Goal: Task Accomplishment & Management: Manage account settings

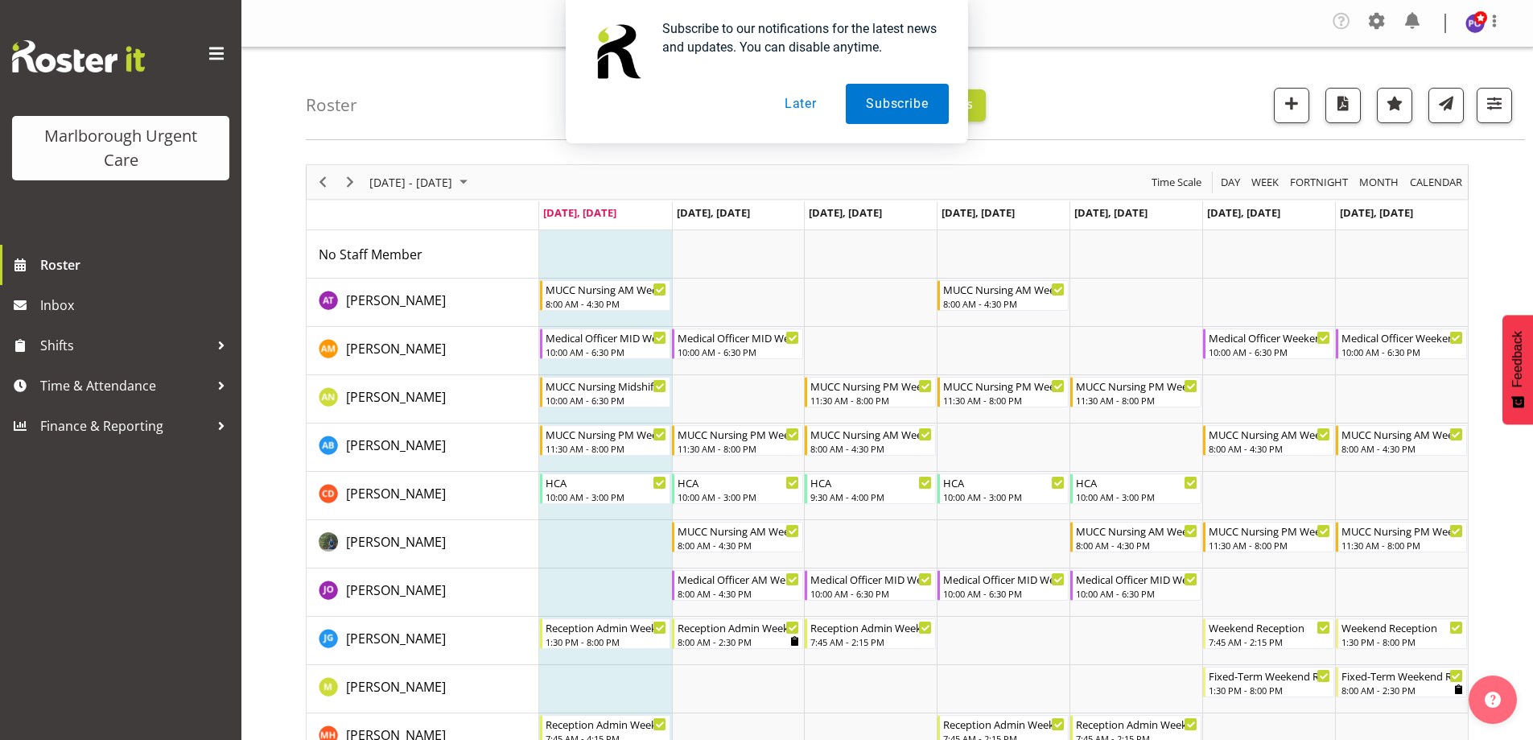
click at [802, 106] on button "Later" at bounding box center [801, 104] width 72 height 40
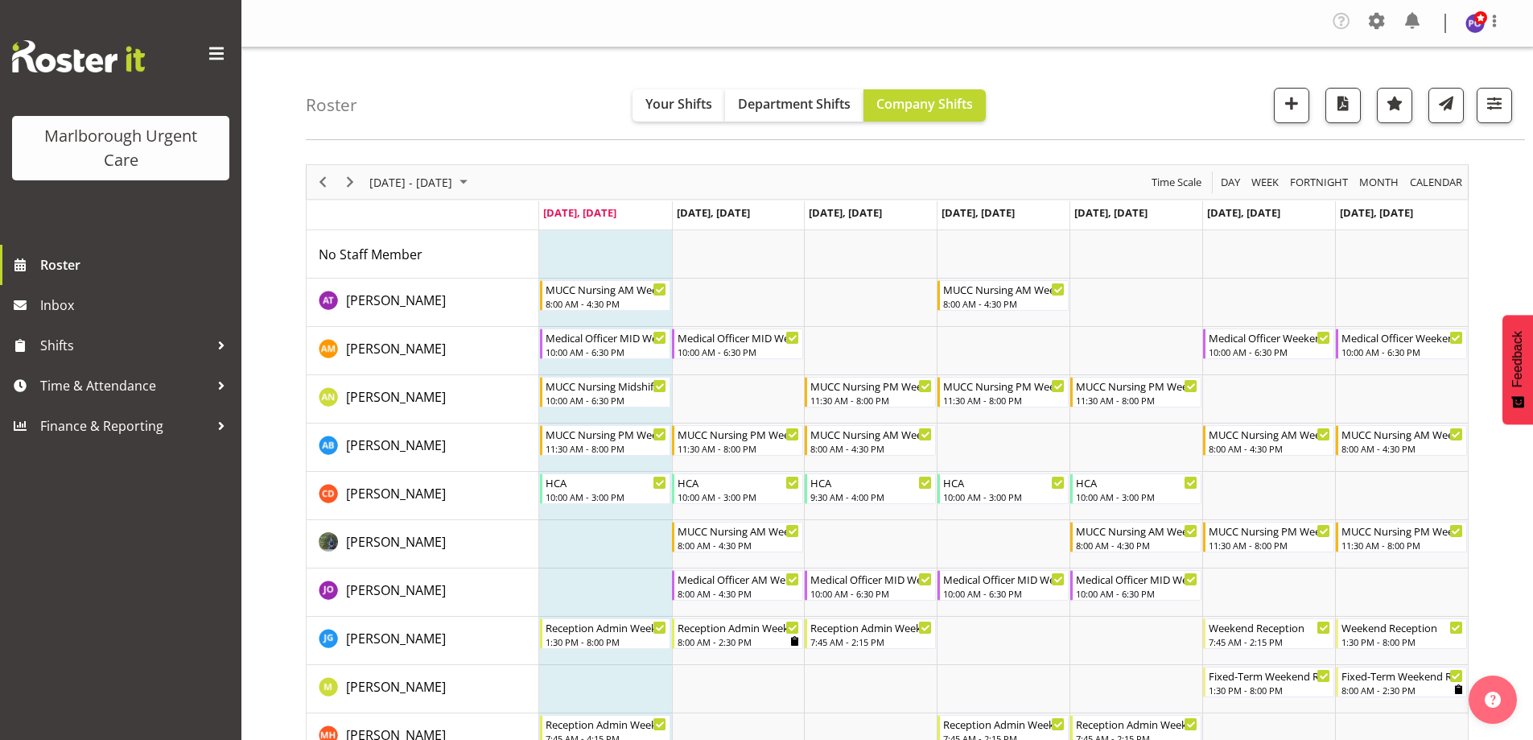
click at [210, 52] on span at bounding box center [217, 54] width 26 height 26
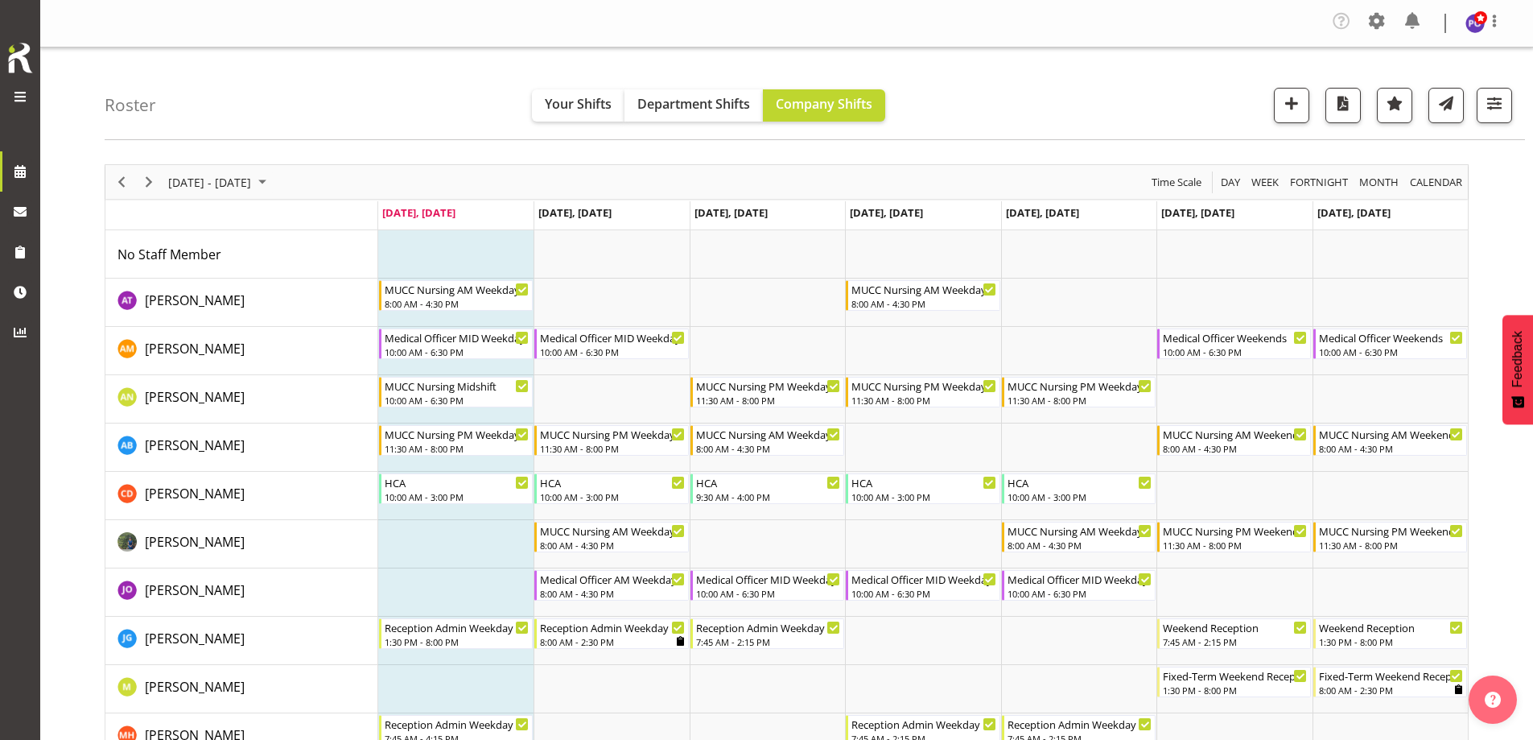
click at [23, 93] on span at bounding box center [19, 96] width 19 height 19
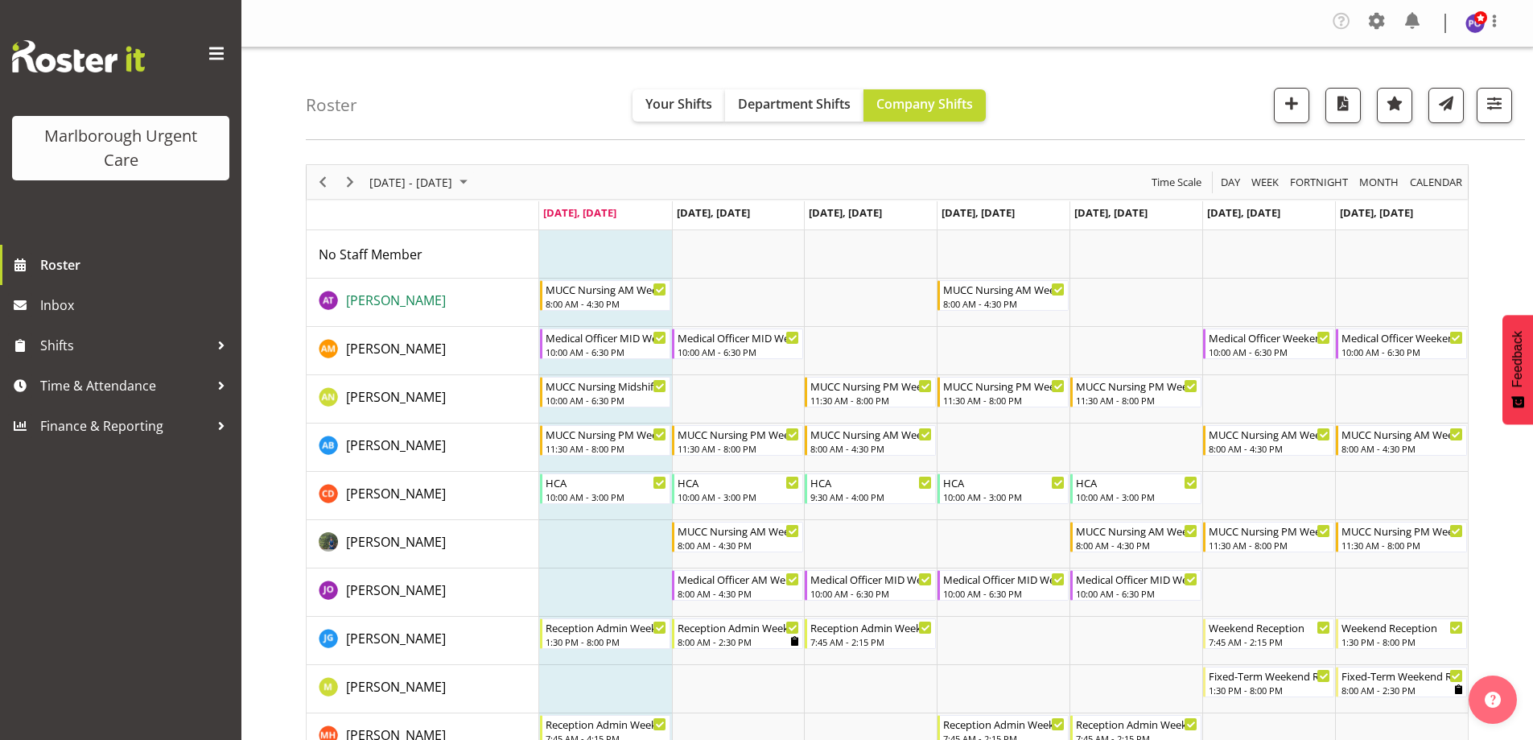
click at [369, 298] on span "[PERSON_NAME]" at bounding box center [396, 300] width 100 height 18
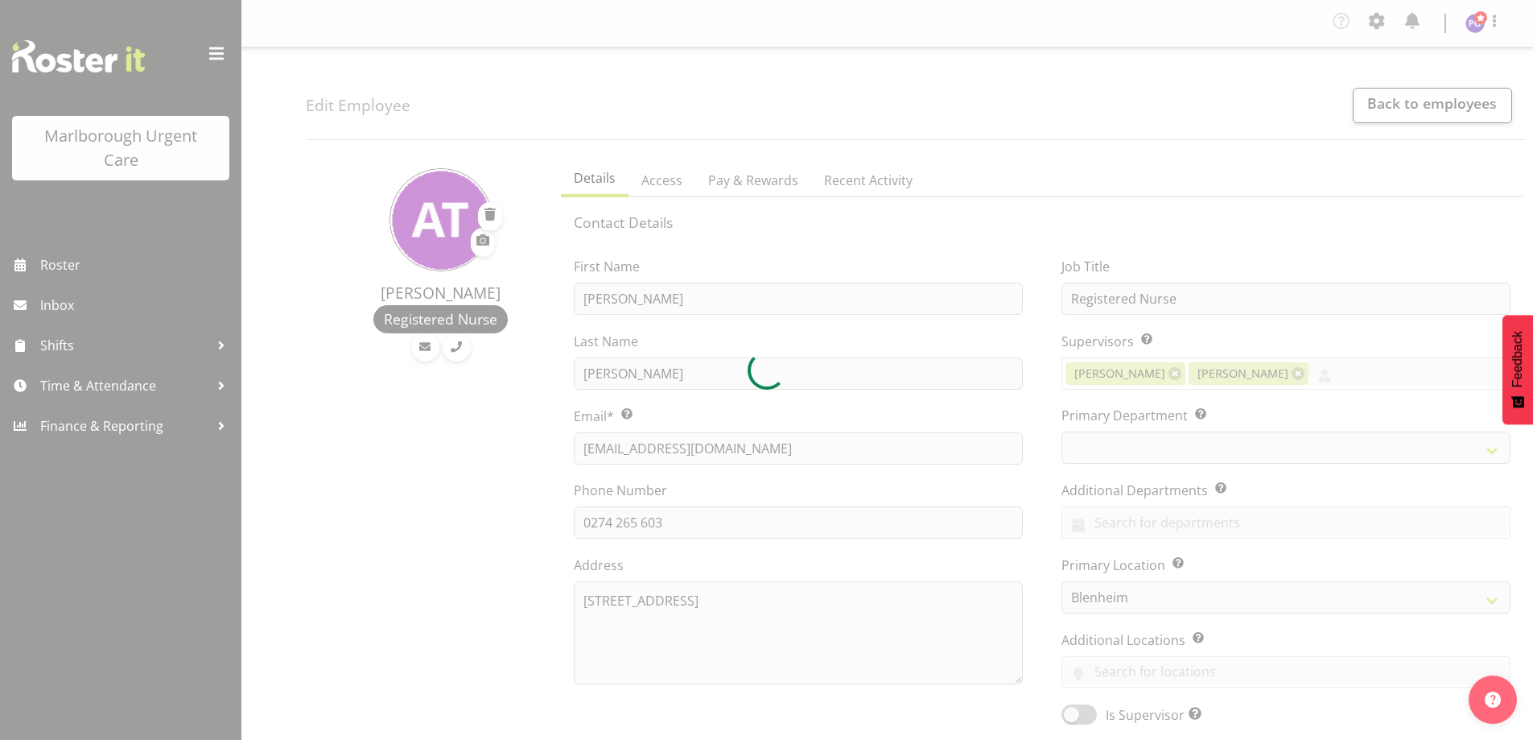
select select "TimelineWeek"
select select
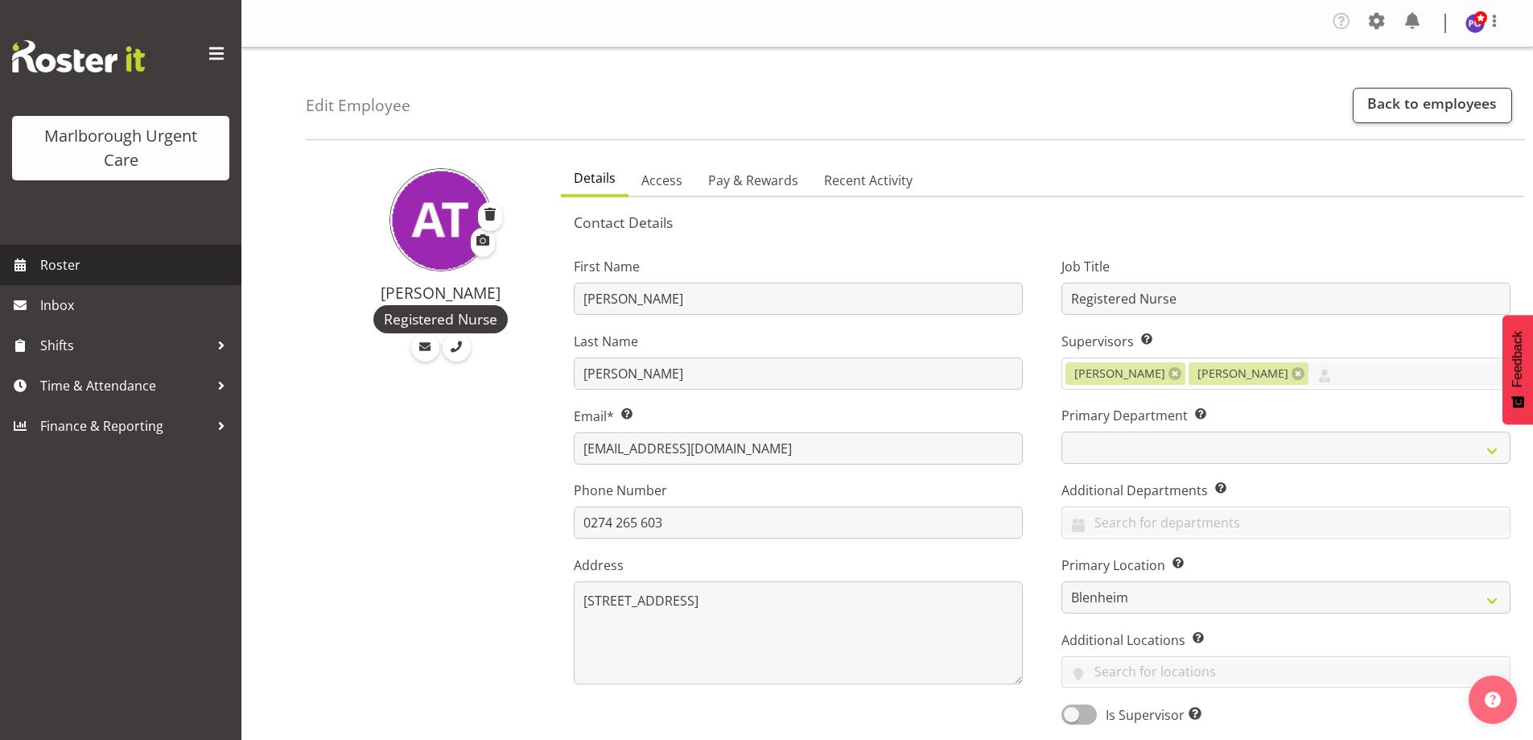
click at [84, 269] on span "Roster" at bounding box center [136, 265] width 193 height 24
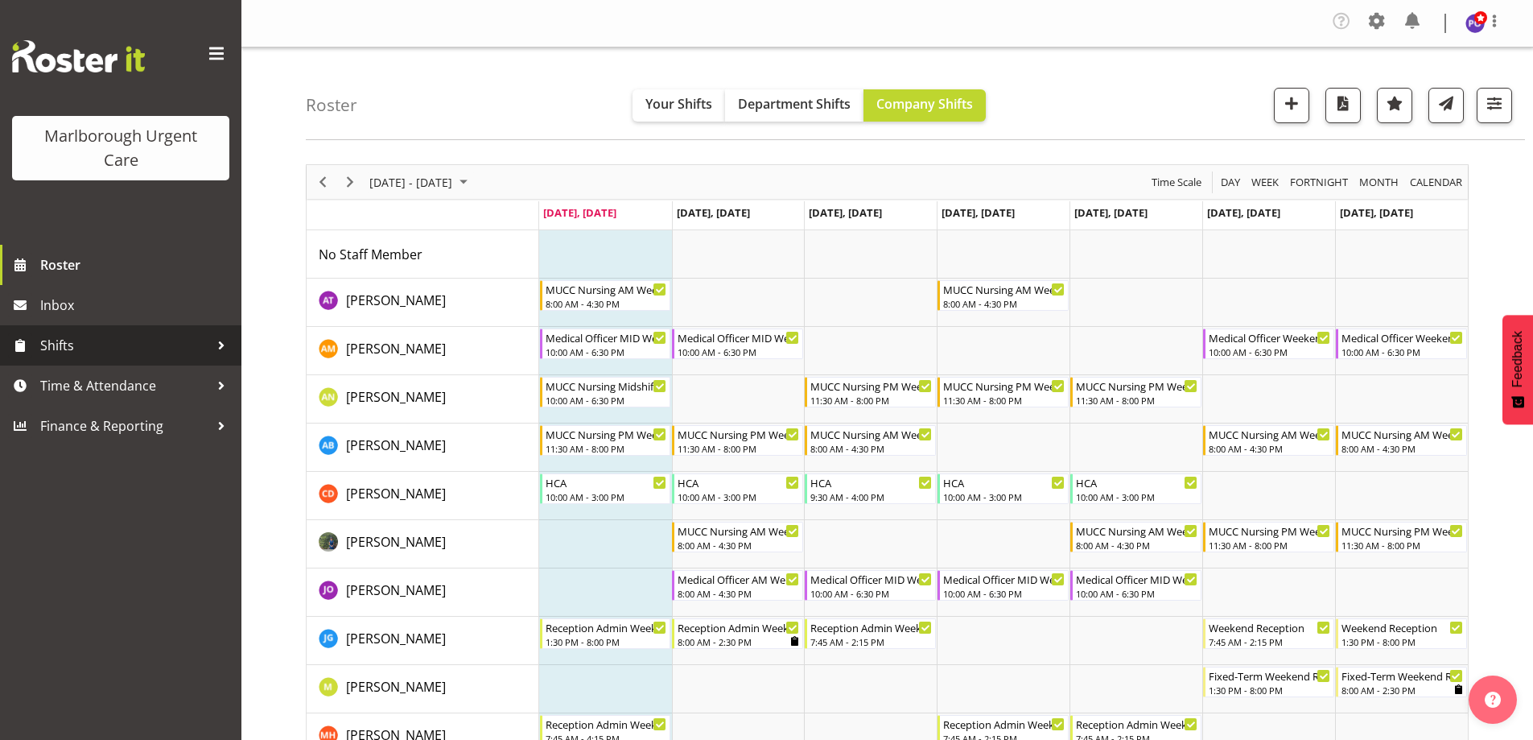
click at [87, 336] on span "Shifts" at bounding box center [124, 345] width 169 height 24
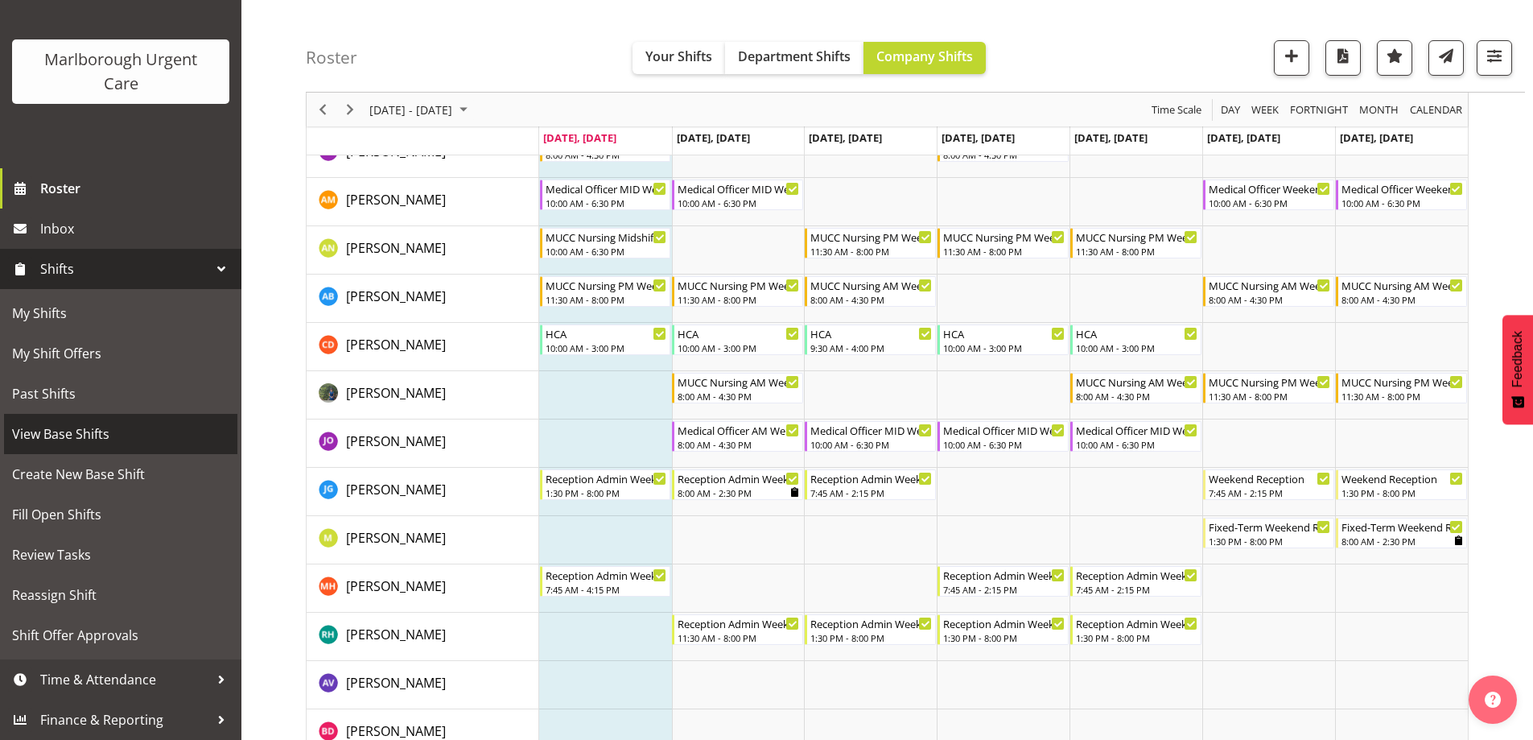
scroll to position [161, 0]
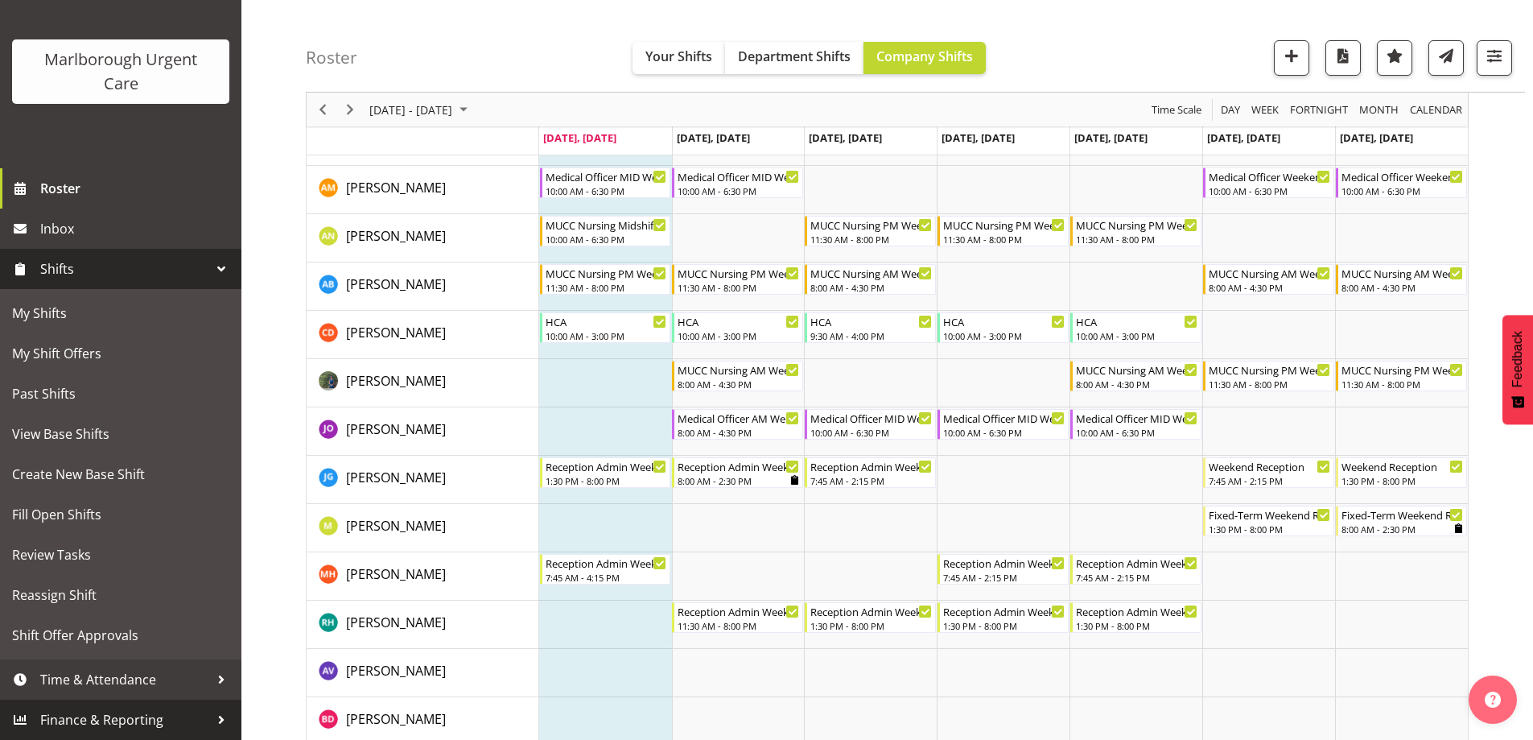
click at [151, 719] on span "Finance & Reporting" at bounding box center [124, 720] width 169 height 24
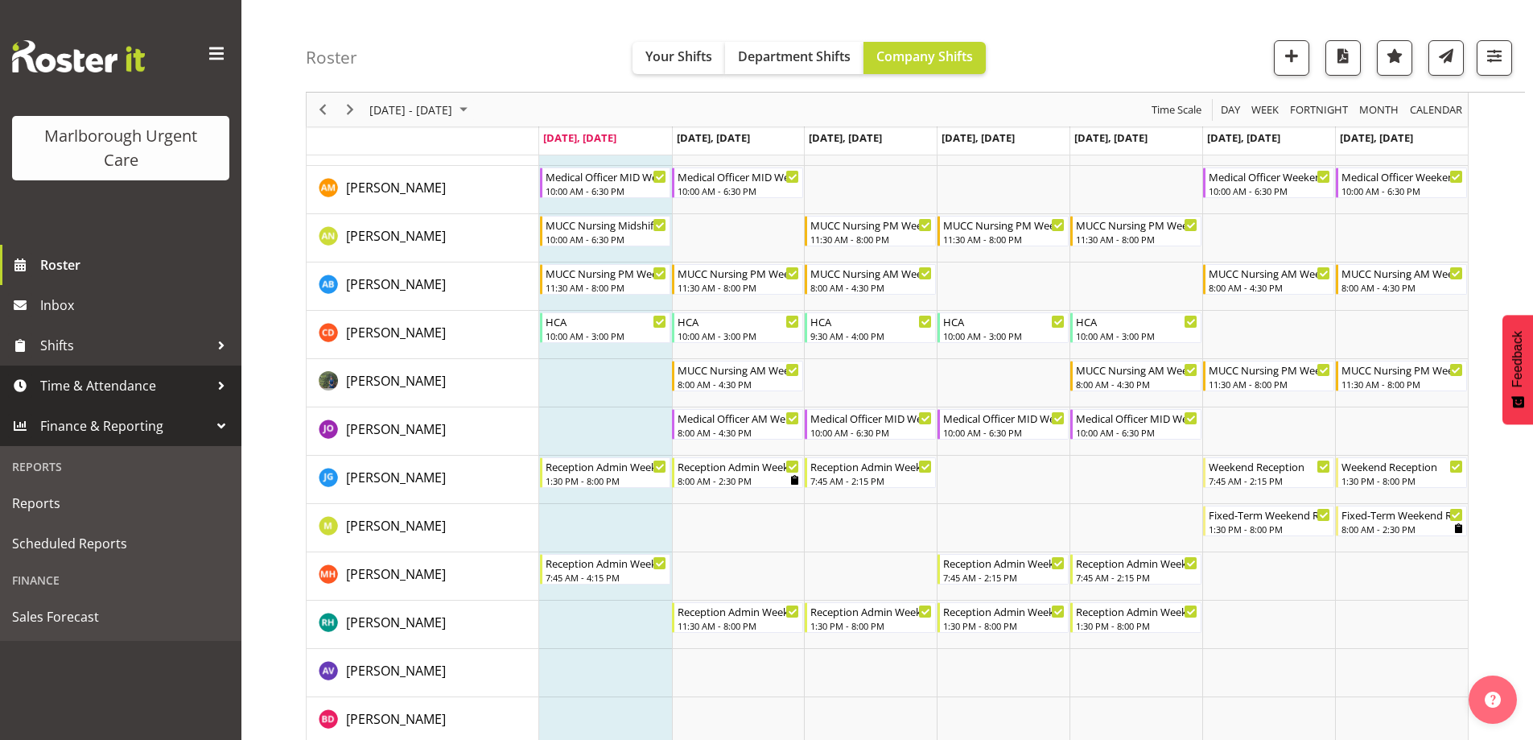
click at [111, 376] on span "Time & Attendance" at bounding box center [124, 386] width 169 height 24
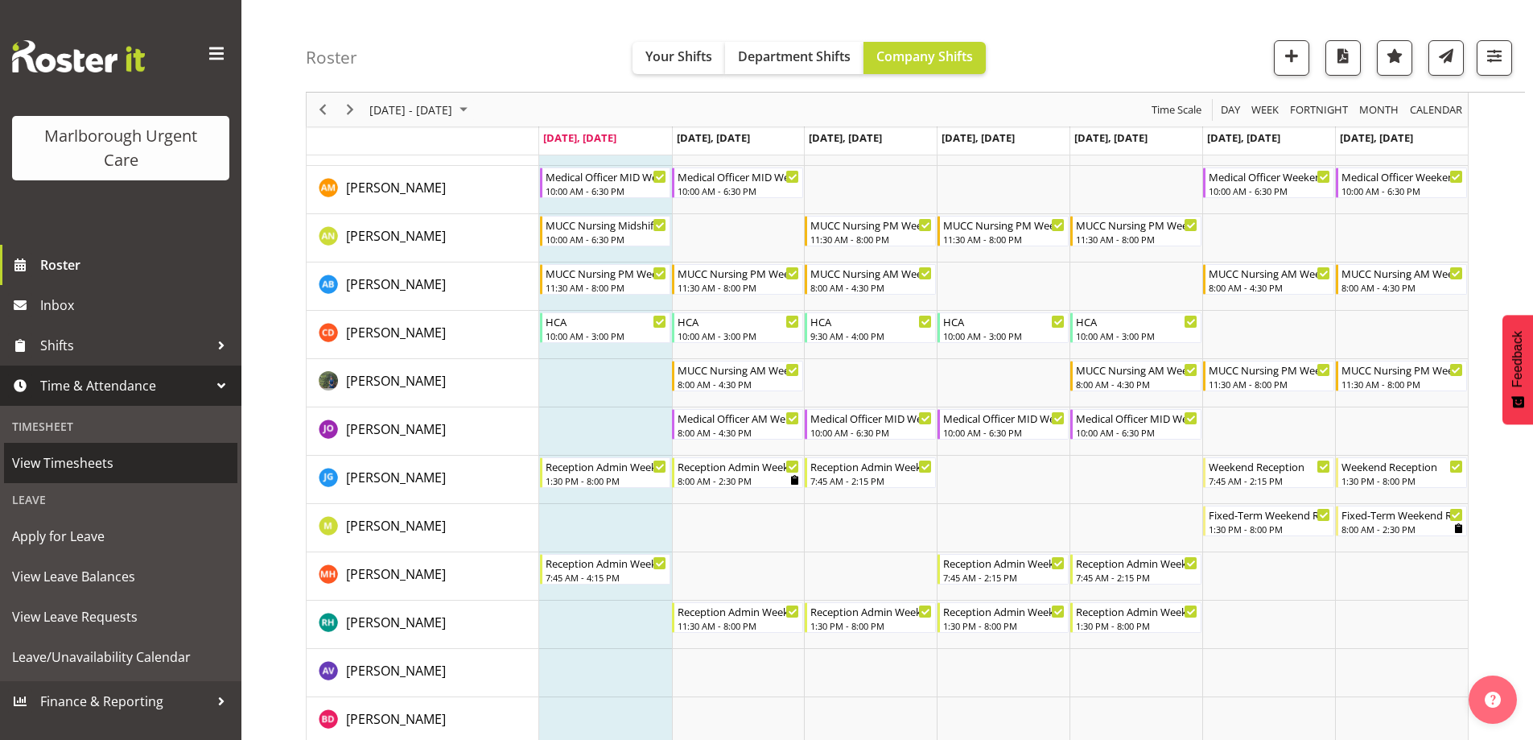
click at [83, 455] on span "View Timesheets" at bounding box center [120, 463] width 217 height 24
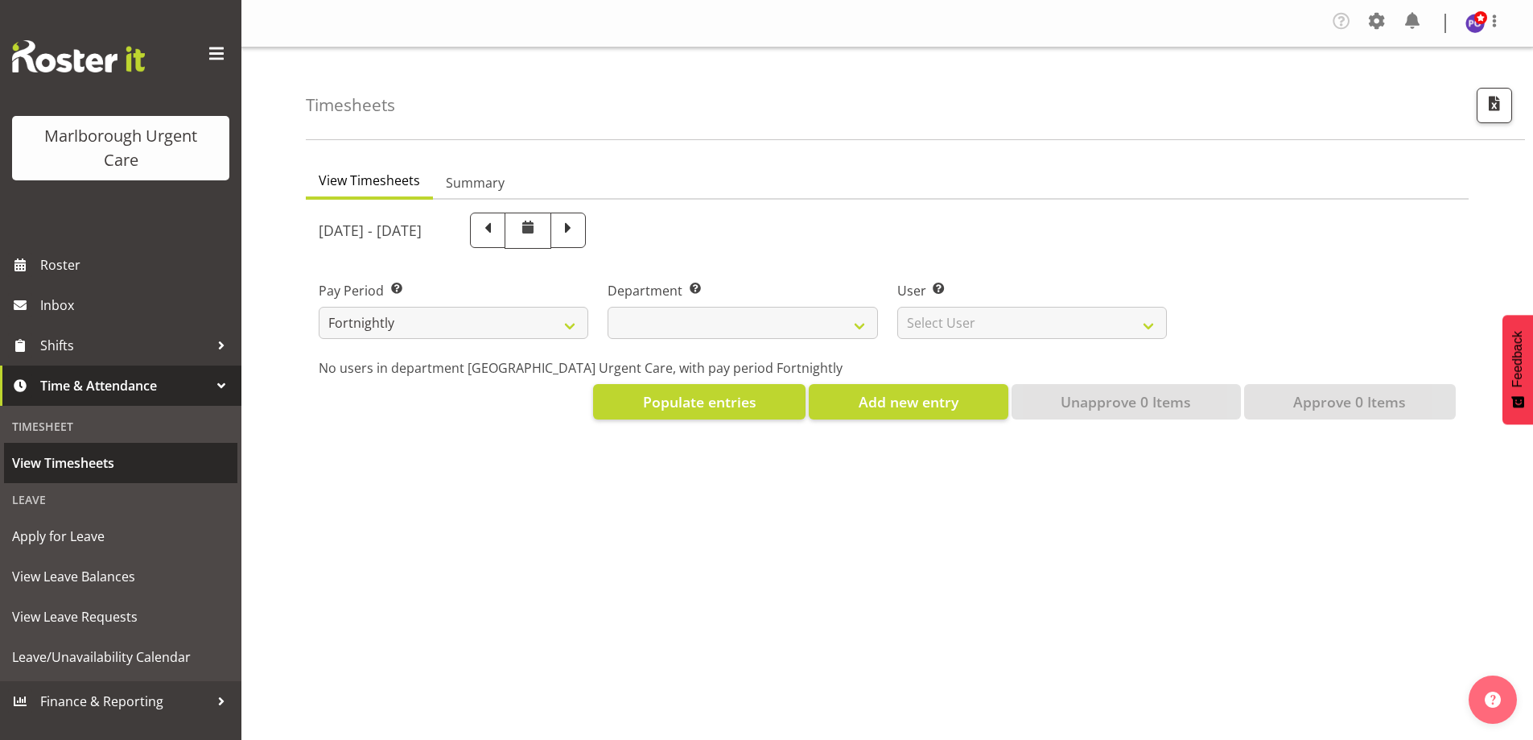
select select
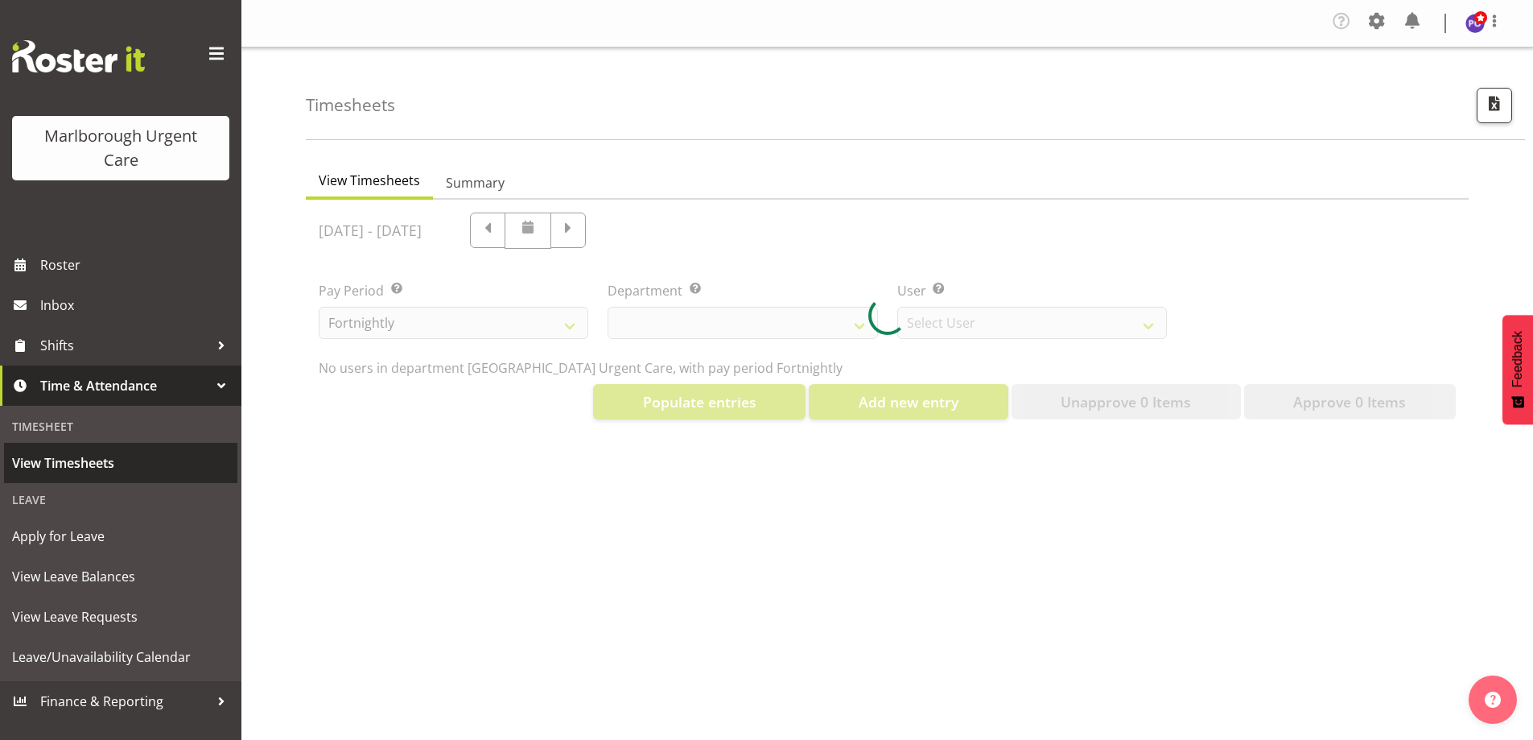
select select "11836"
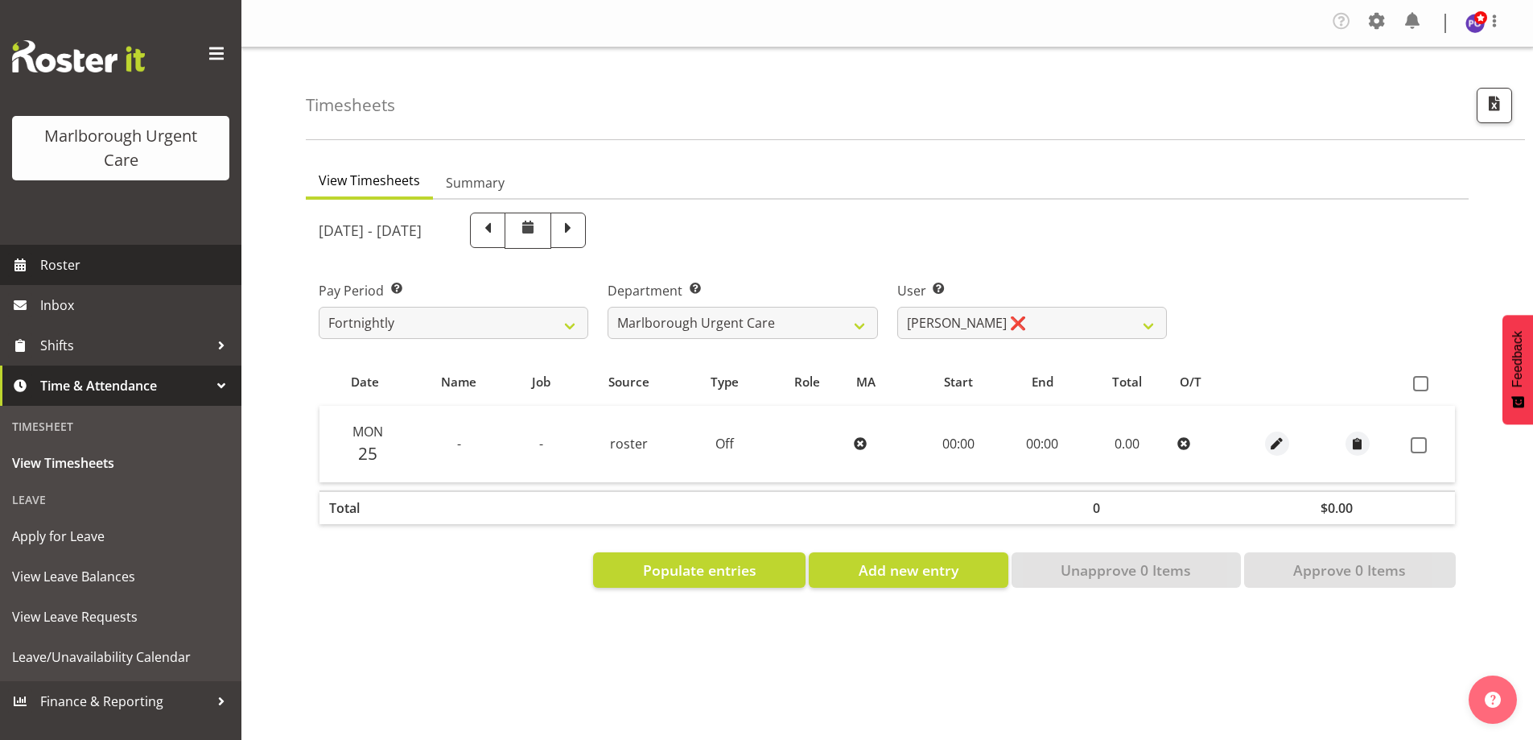
click at [61, 265] on span "Roster" at bounding box center [136, 265] width 193 height 24
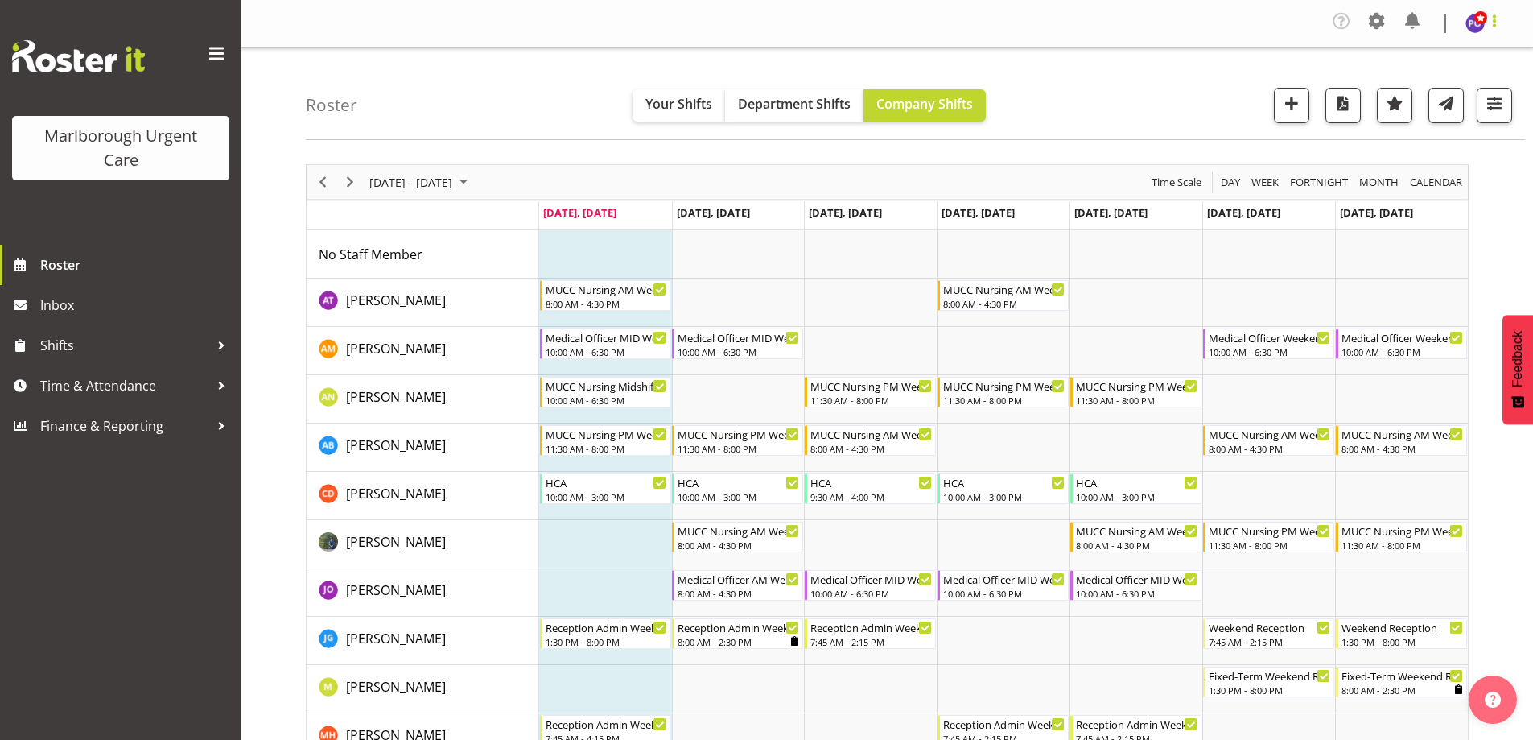
click at [1493, 23] on span at bounding box center [1494, 20] width 19 height 19
click at [1266, 72] on div "Roster Your Shifts Department Shifts Company Shifts All Locations Clear Blenhei…" at bounding box center [916, 93] width 1220 height 93
click at [1374, 19] on span at bounding box center [1377, 21] width 26 height 26
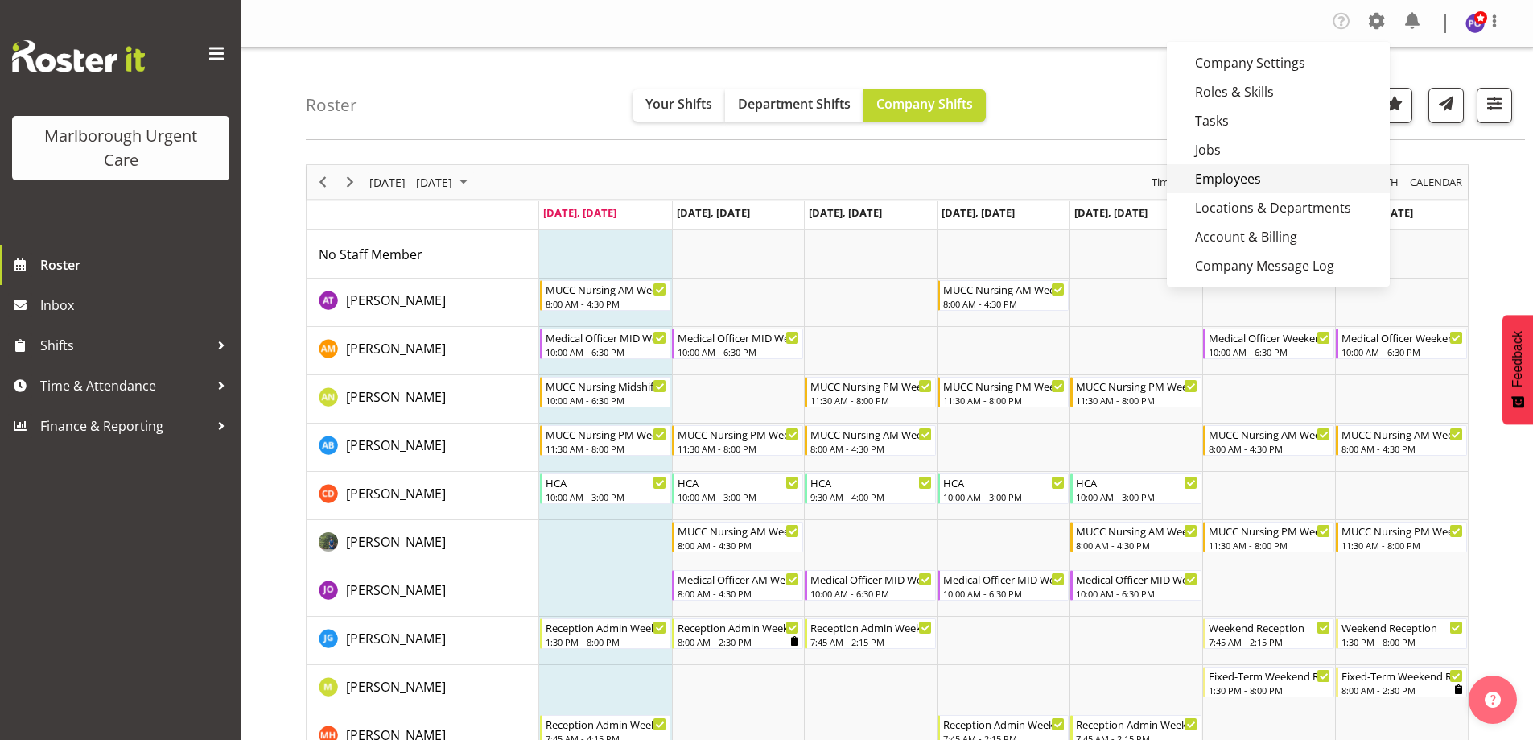
click at [1253, 175] on link "Employees" at bounding box center [1278, 178] width 223 height 29
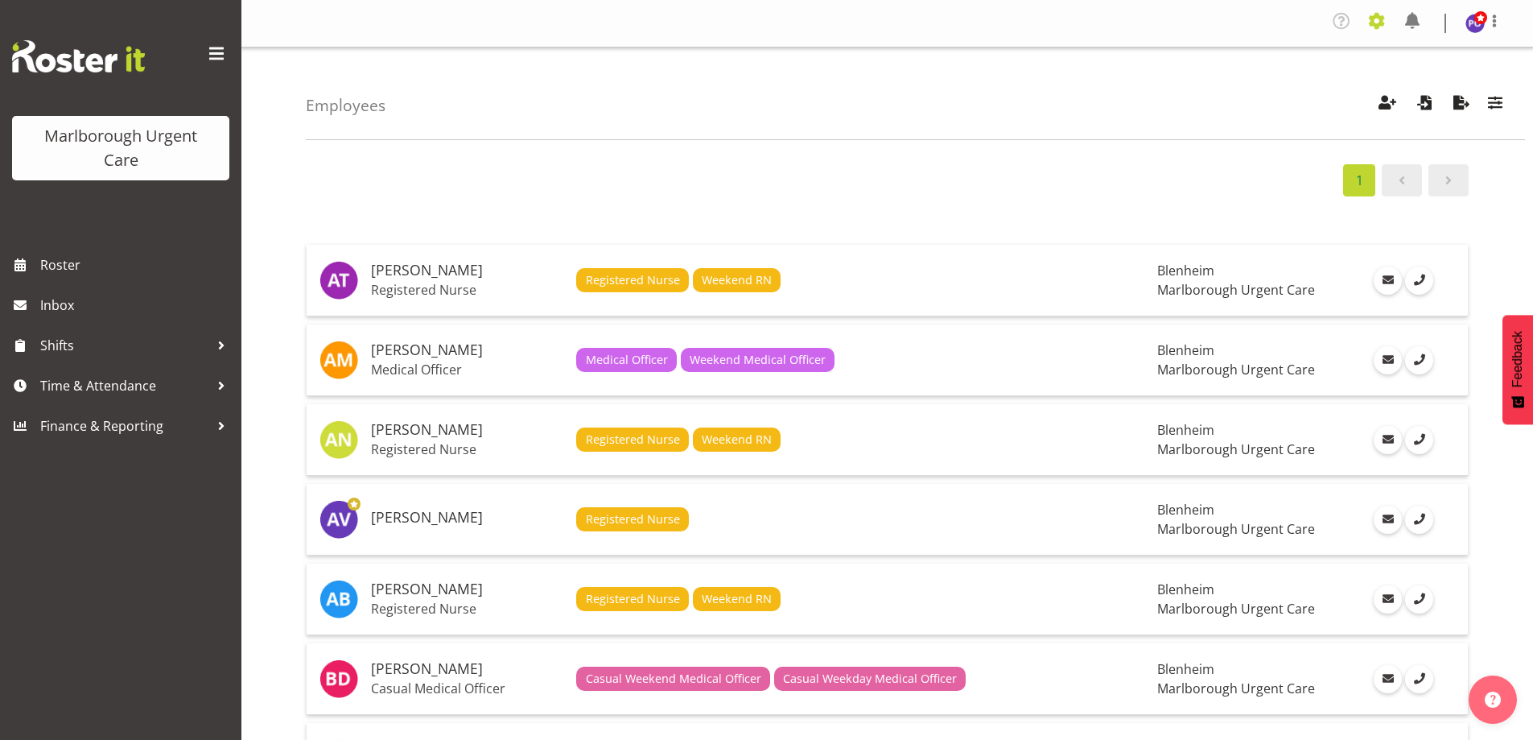
click at [1378, 23] on span at bounding box center [1377, 21] width 26 height 26
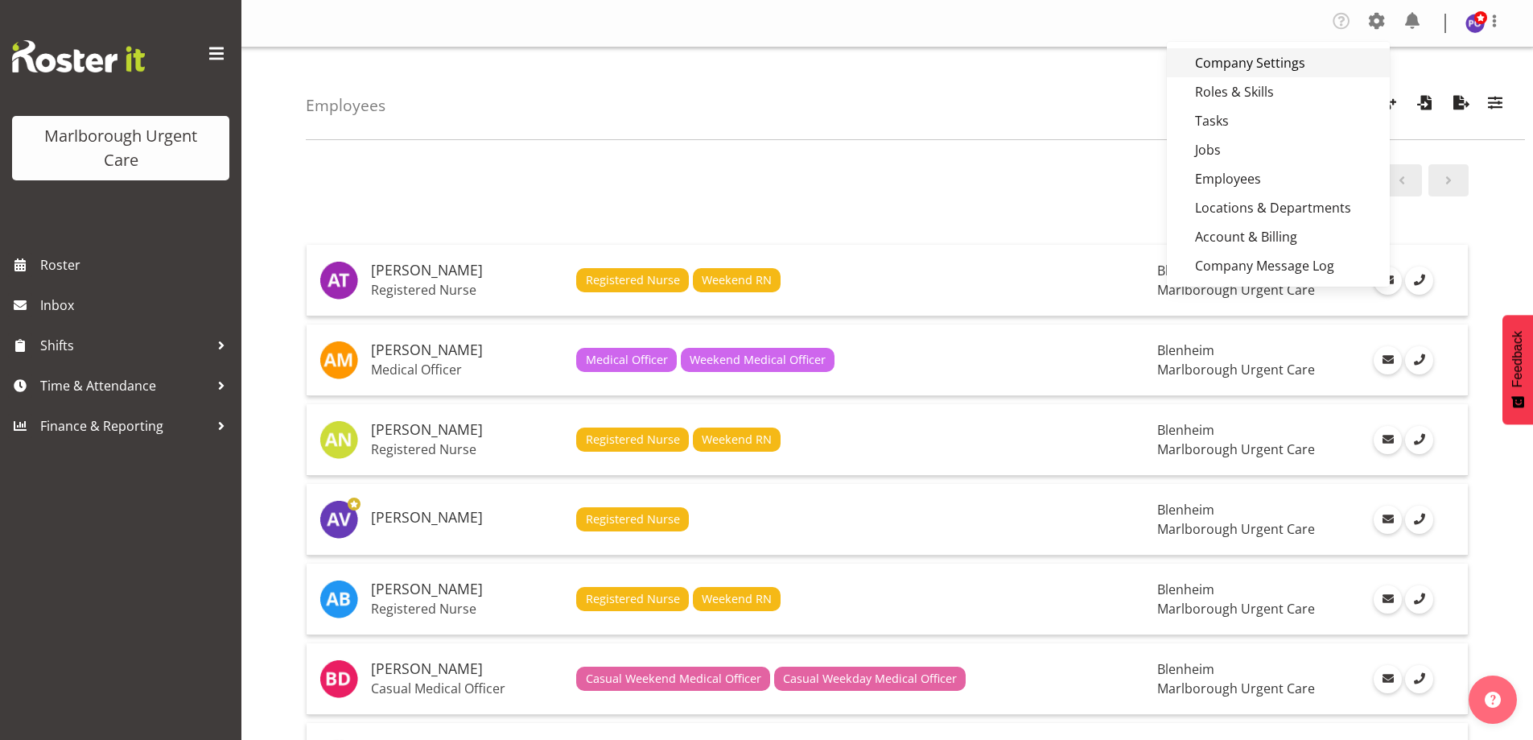
click at [1226, 64] on link "Company Settings" at bounding box center [1278, 62] width 223 height 29
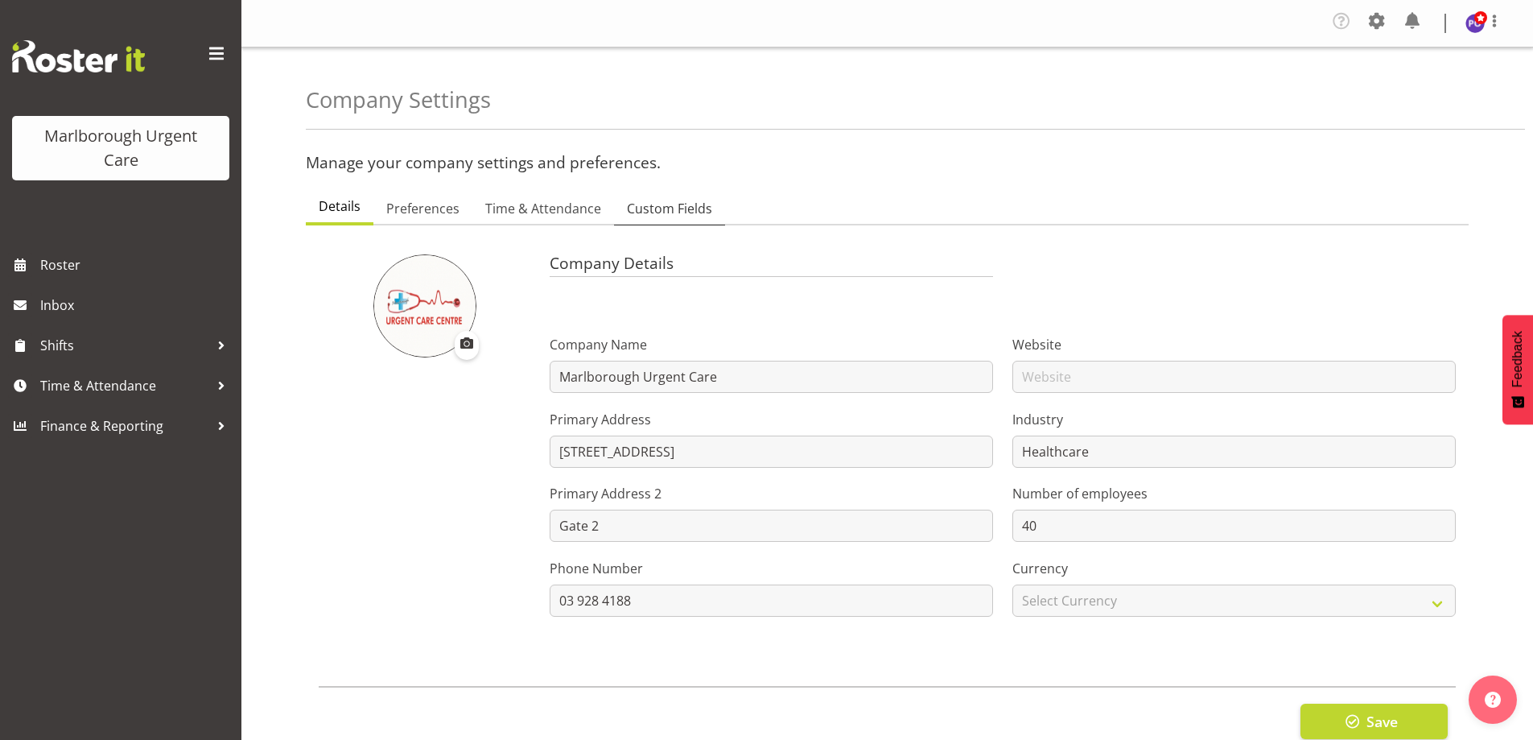
click at [680, 216] on span "Custom Fields" at bounding box center [669, 208] width 85 height 19
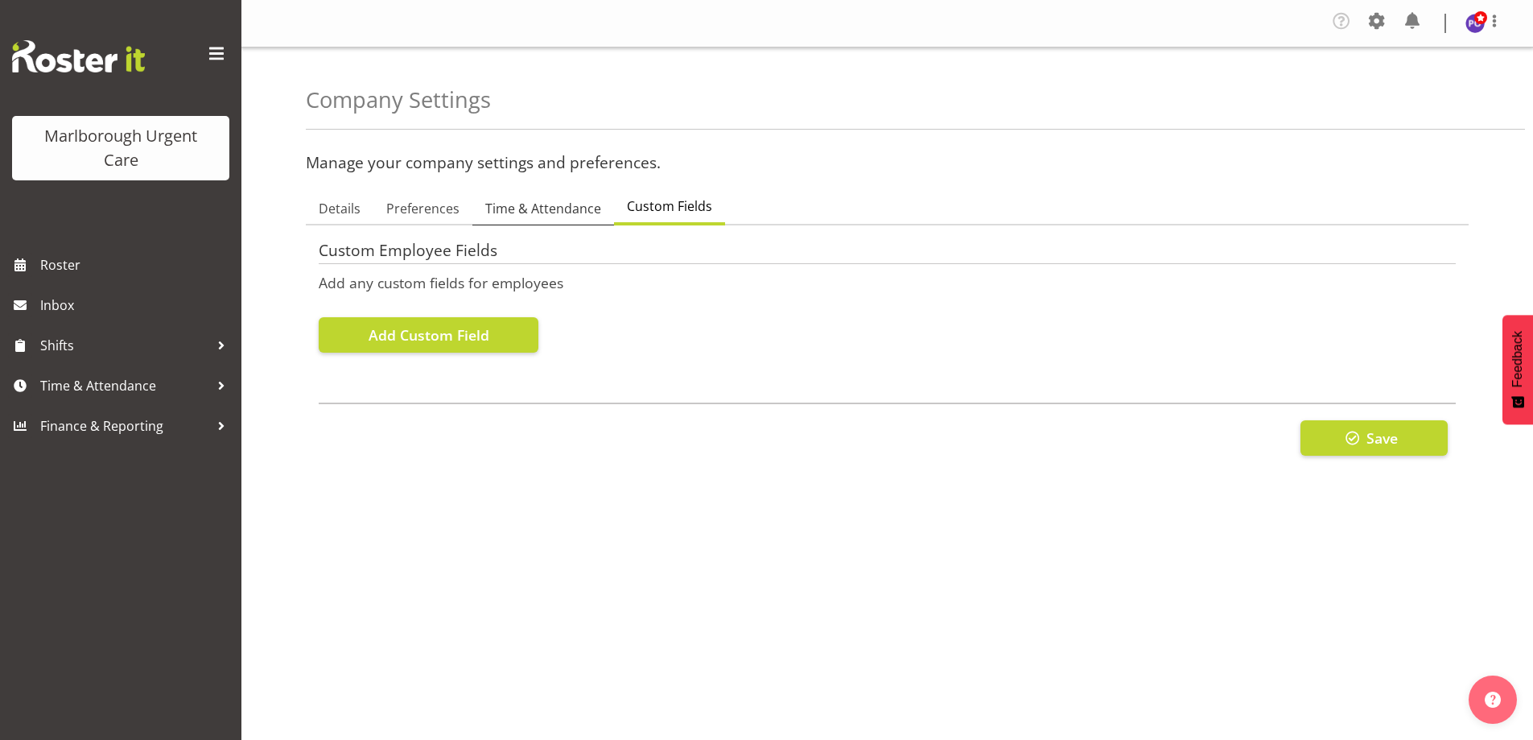
click at [563, 211] on span "Time & Attendance" at bounding box center [543, 208] width 116 height 19
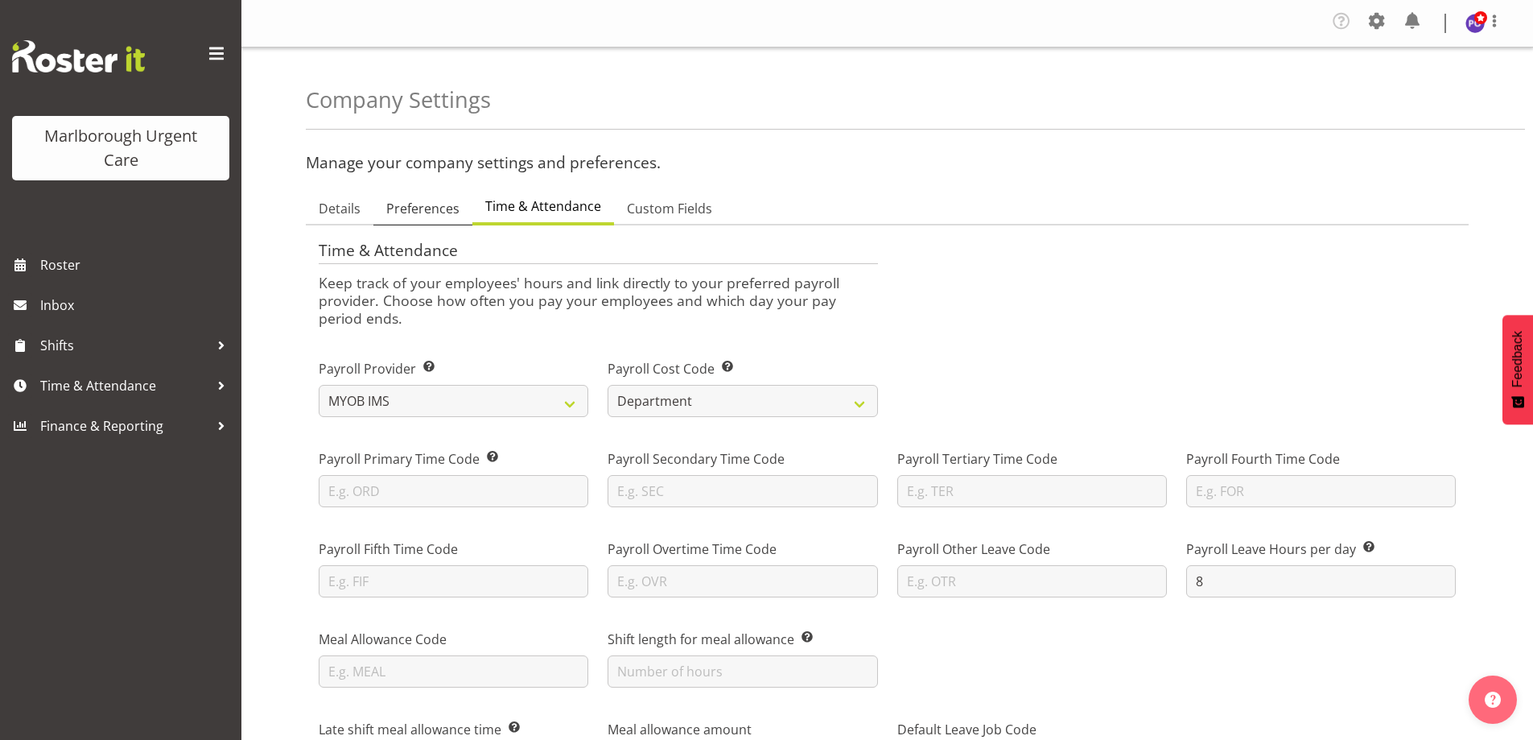
click at [449, 209] on span "Preferences" at bounding box center [422, 208] width 73 height 19
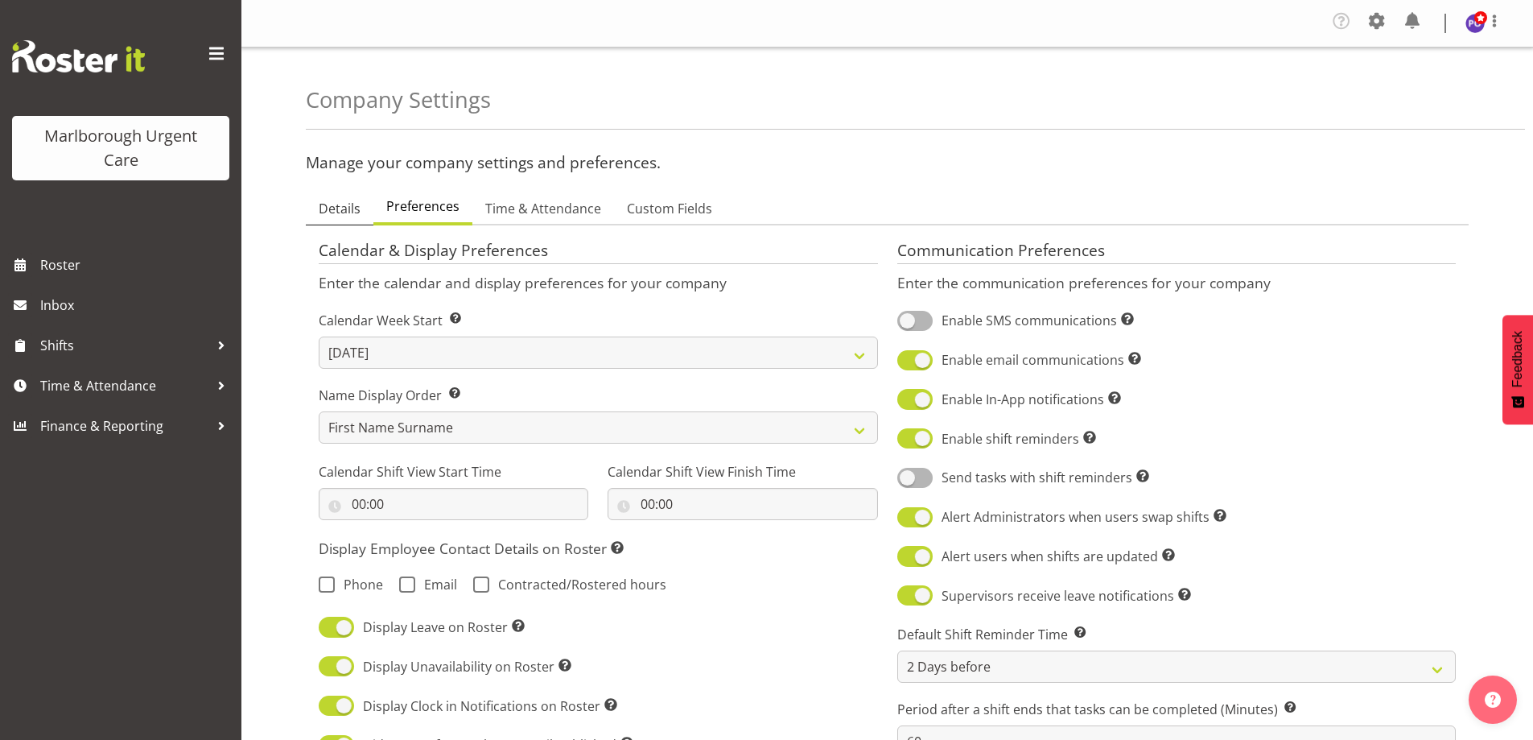
click at [360, 214] on link "Details" at bounding box center [340, 209] width 68 height 34
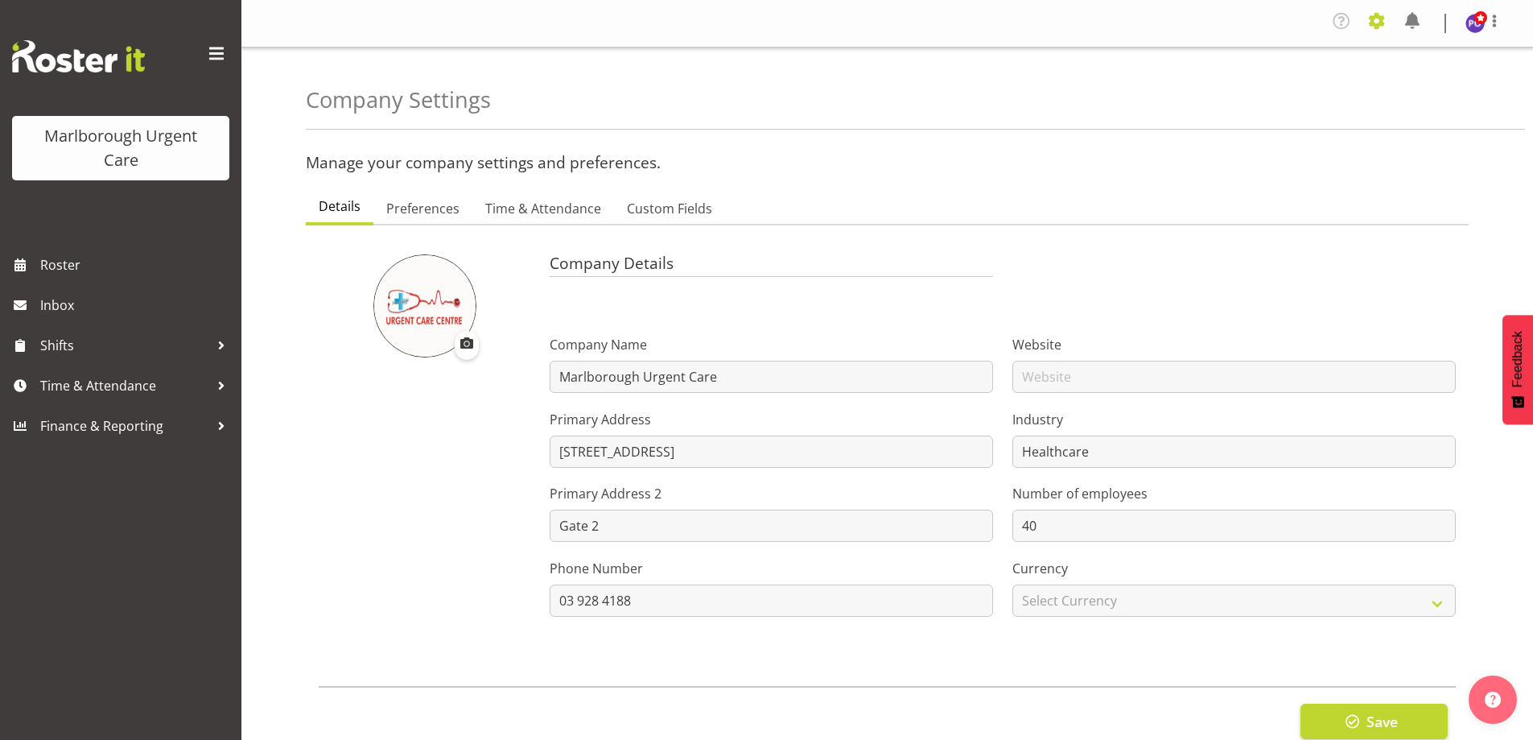
click at [1378, 24] on span at bounding box center [1377, 21] width 26 height 26
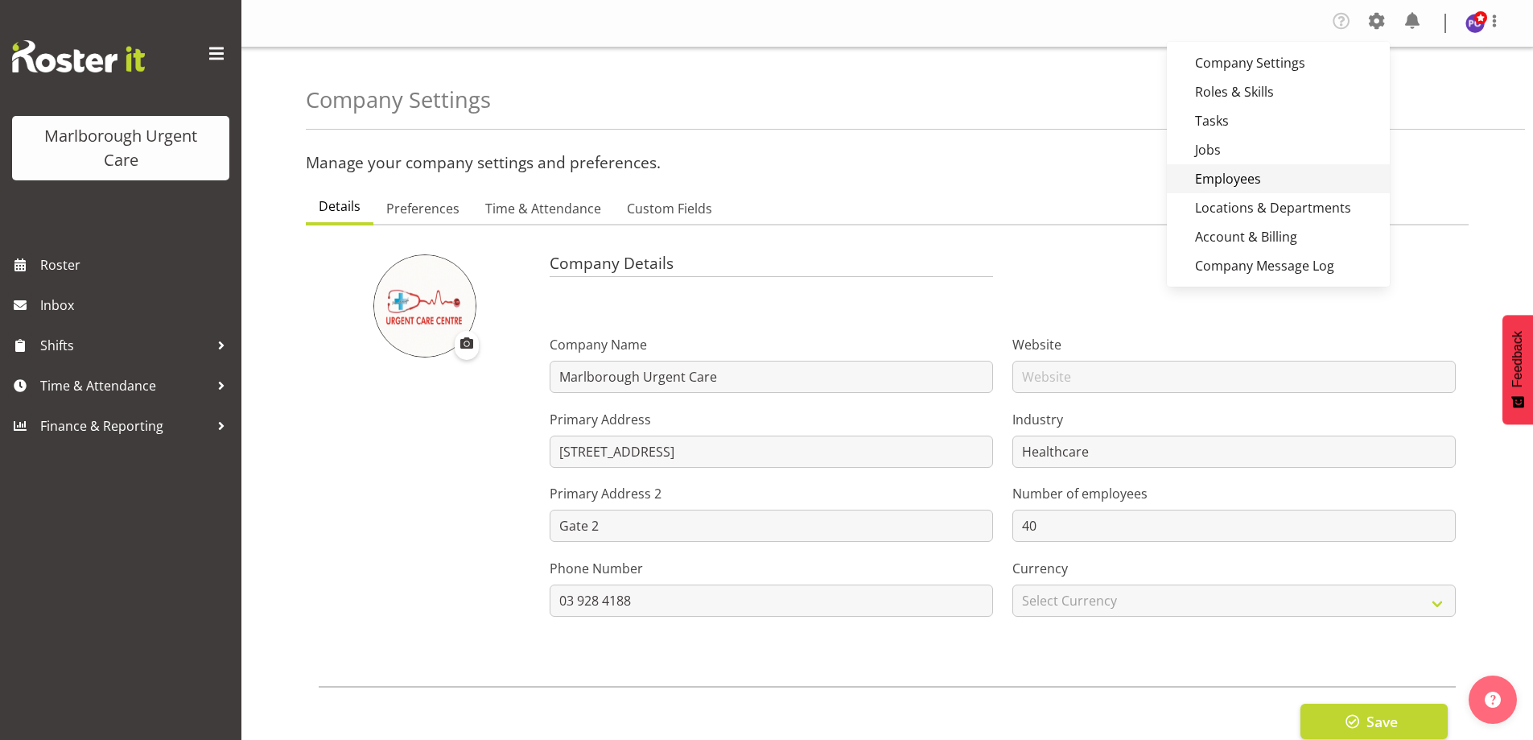
click at [1216, 181] on link "Employees" at bounding box center [1278, 178] width 223 height 29
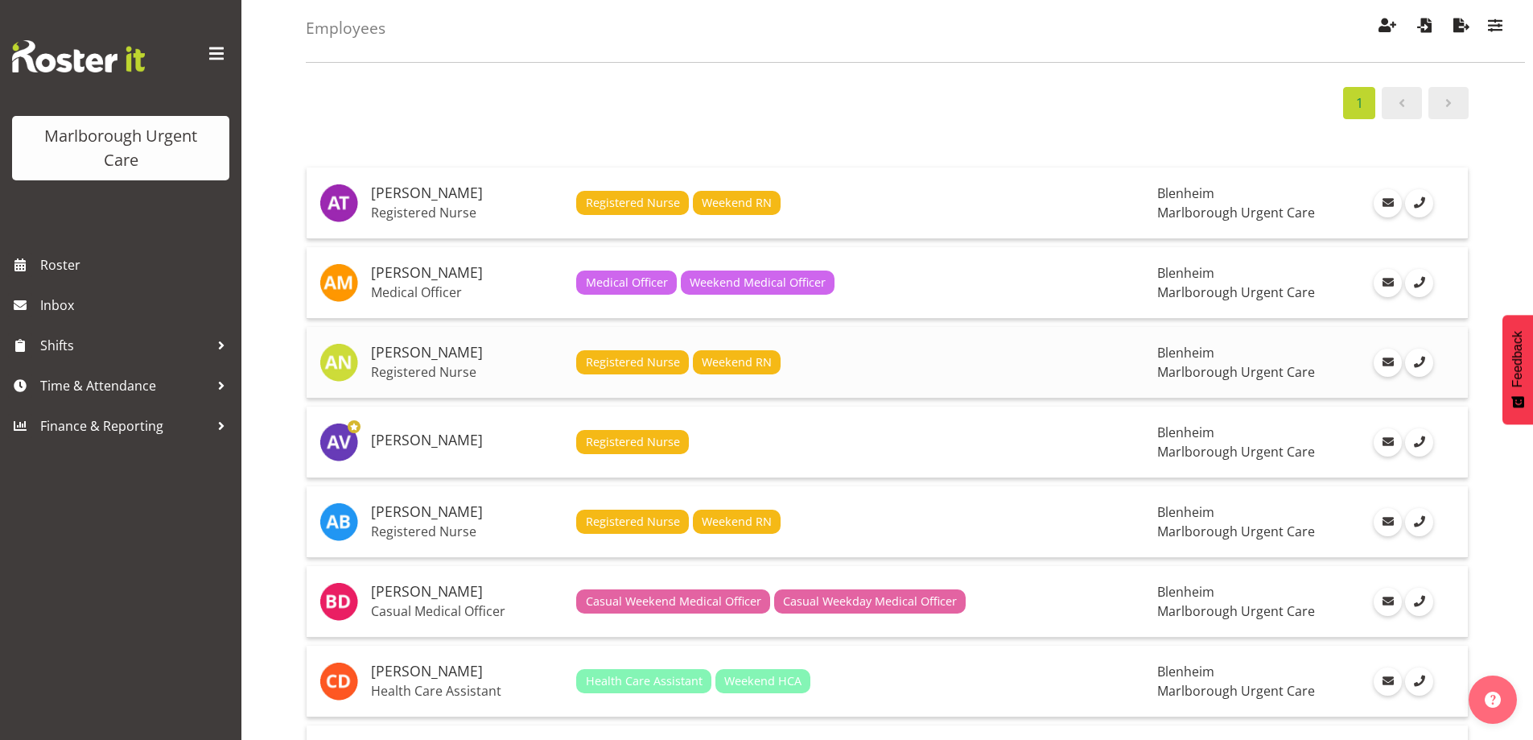
scroll to position [80, 0]
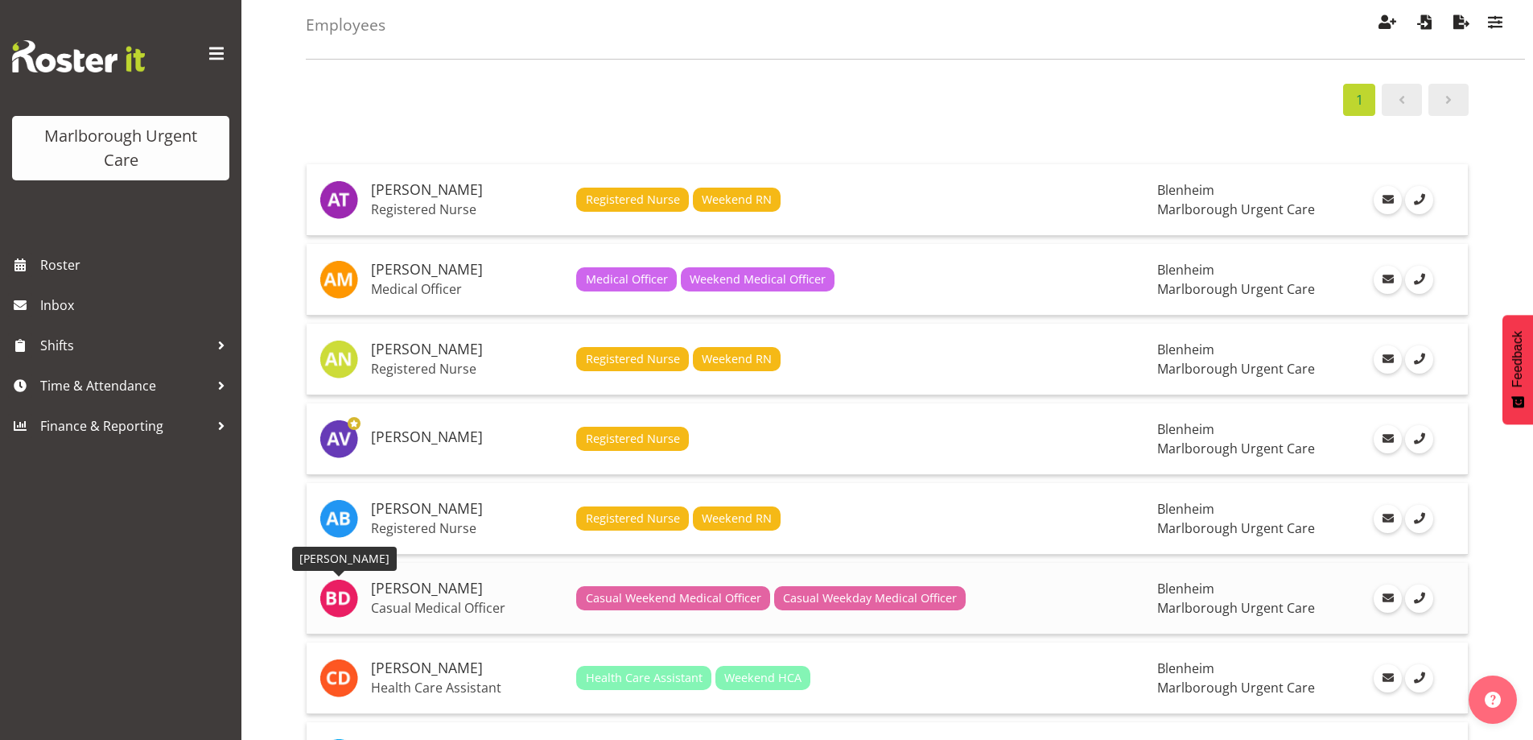
click at [327, 601] on img at bounding box center [339, 598] width 39 height 39
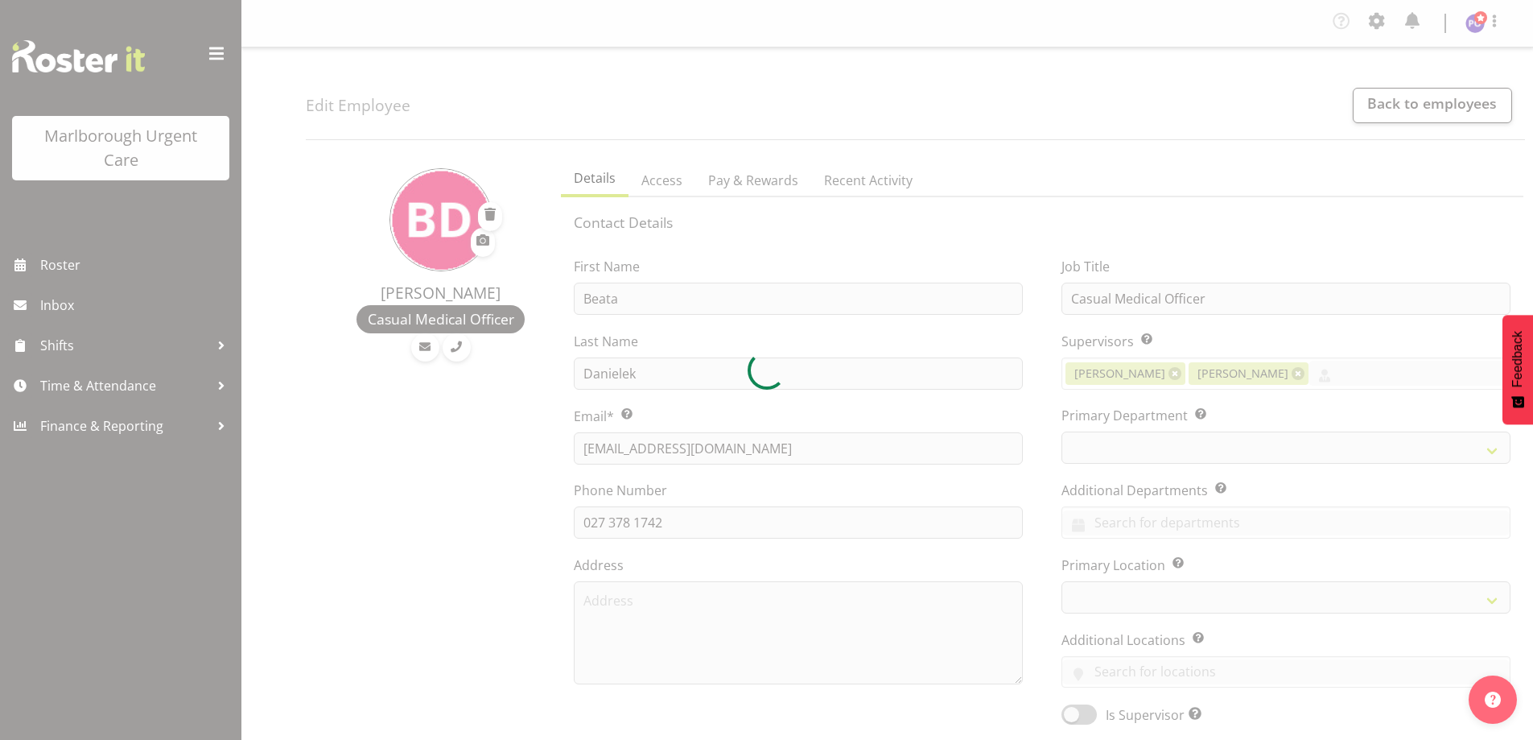
select select "TimelineWeek"
select select
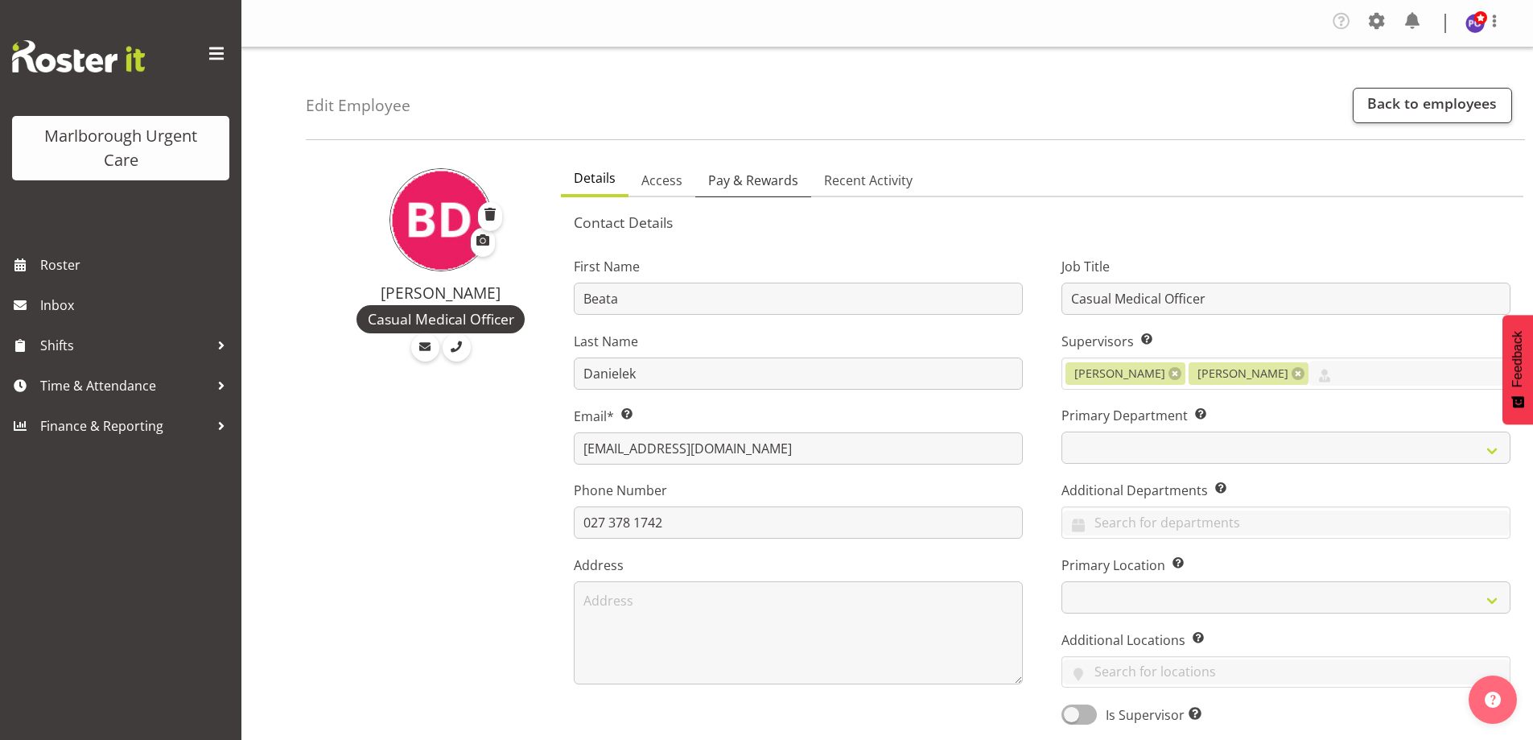
click at [770, 171] on span "Pay & Rewards" at bounding box center [753, 180] width 90 height 19
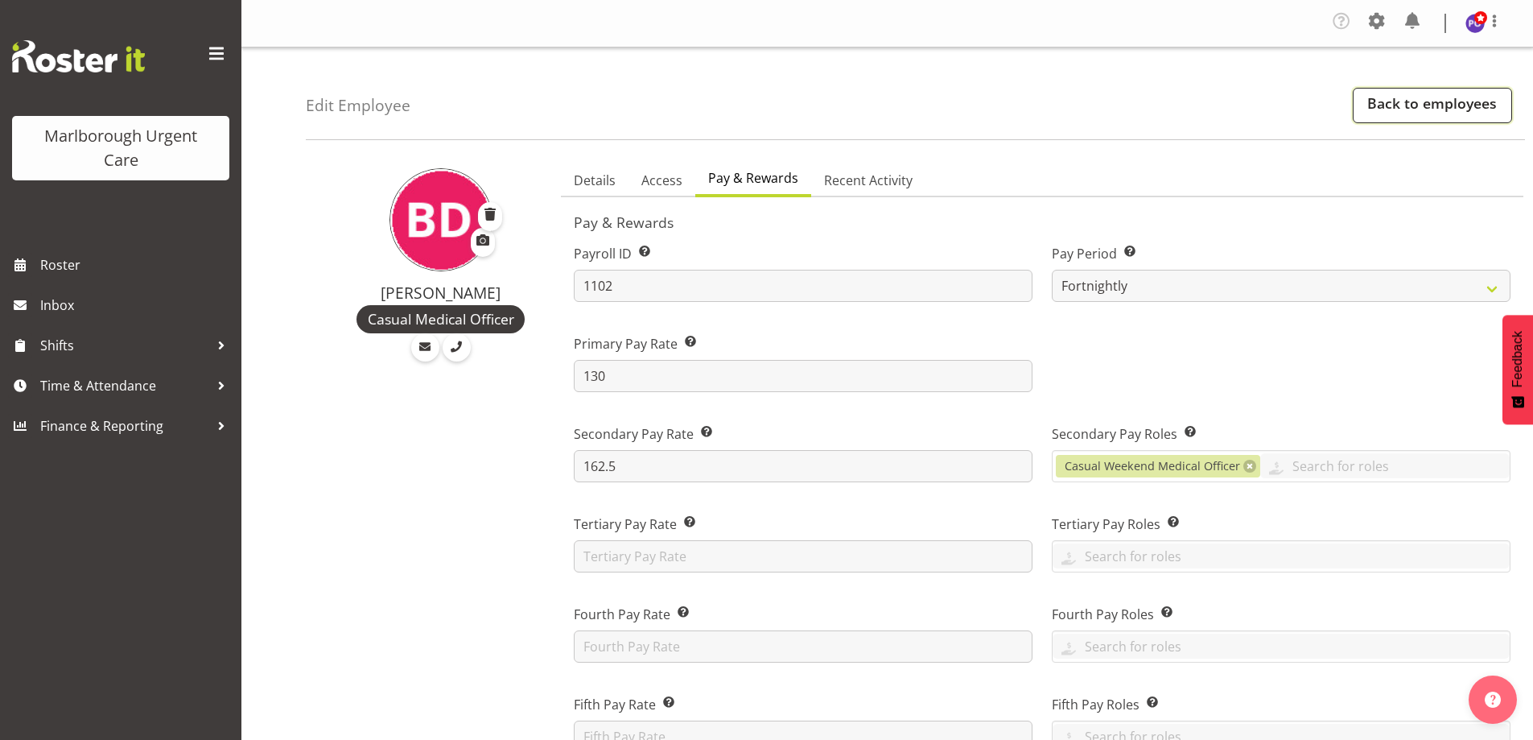
click at [1409, 102] on link "Back to employees" at bounding box center [1432, 105] width 159 height 35
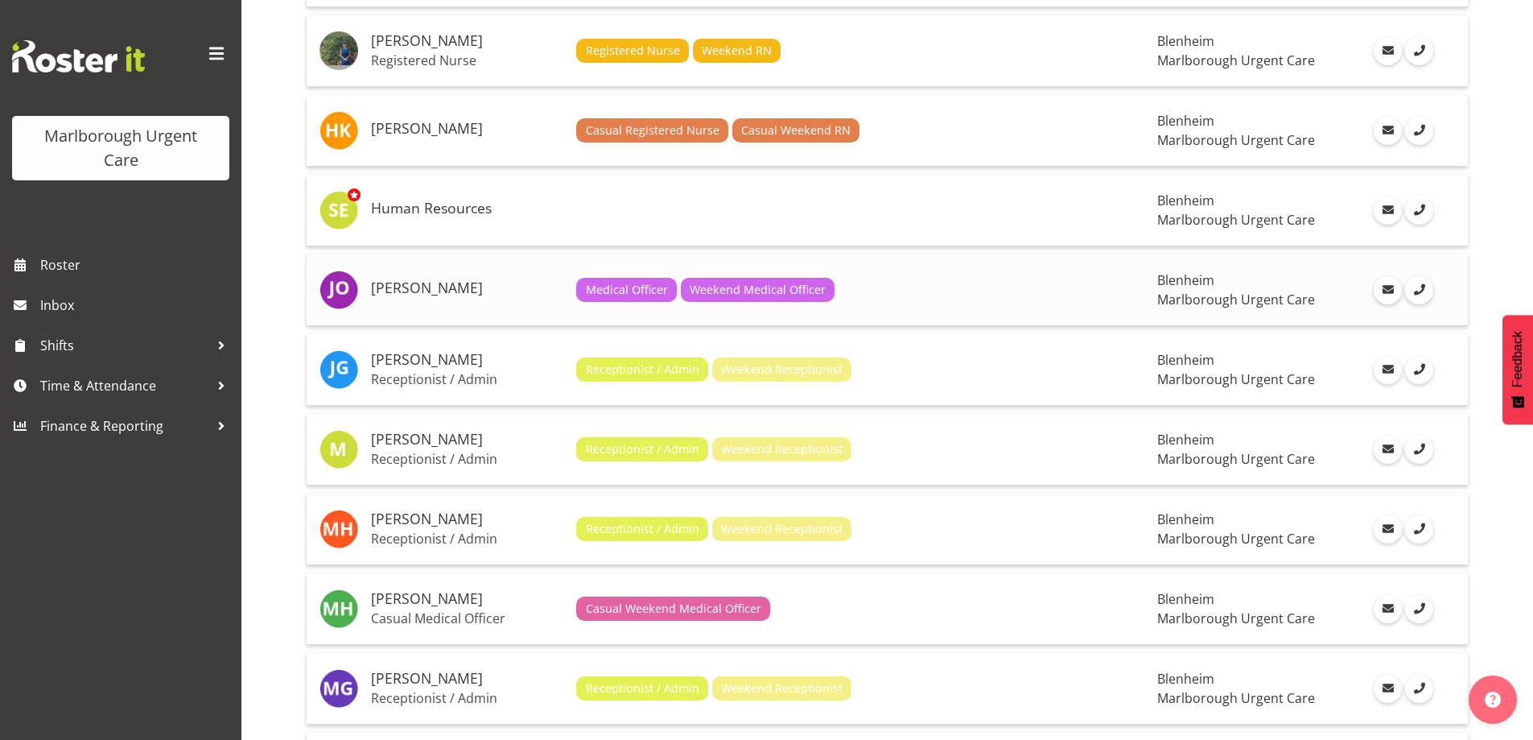
scroll to position [1046, 0]
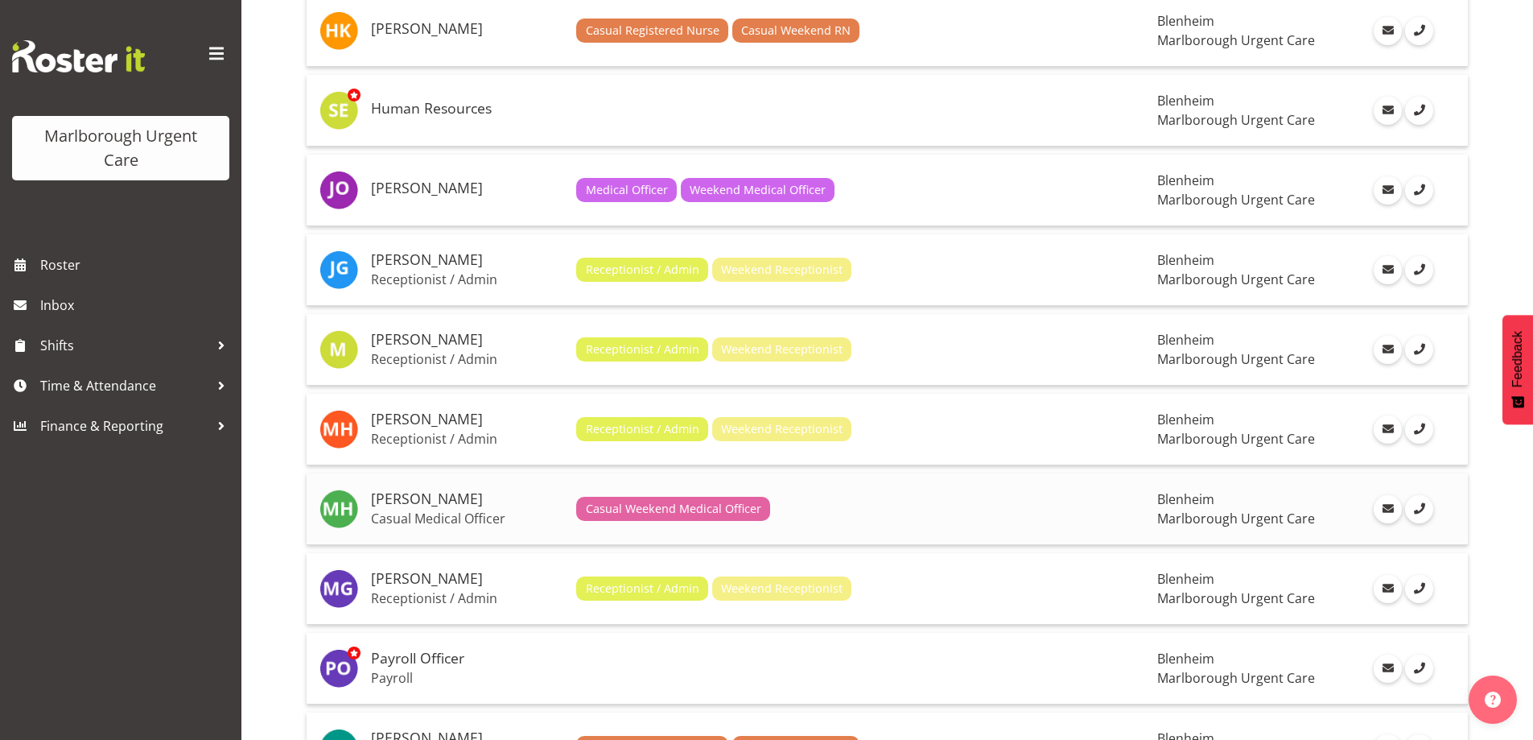
click at [453, 512] on p "Casual Medical Officer" at bounding box center [467, 518] width 192 height 16
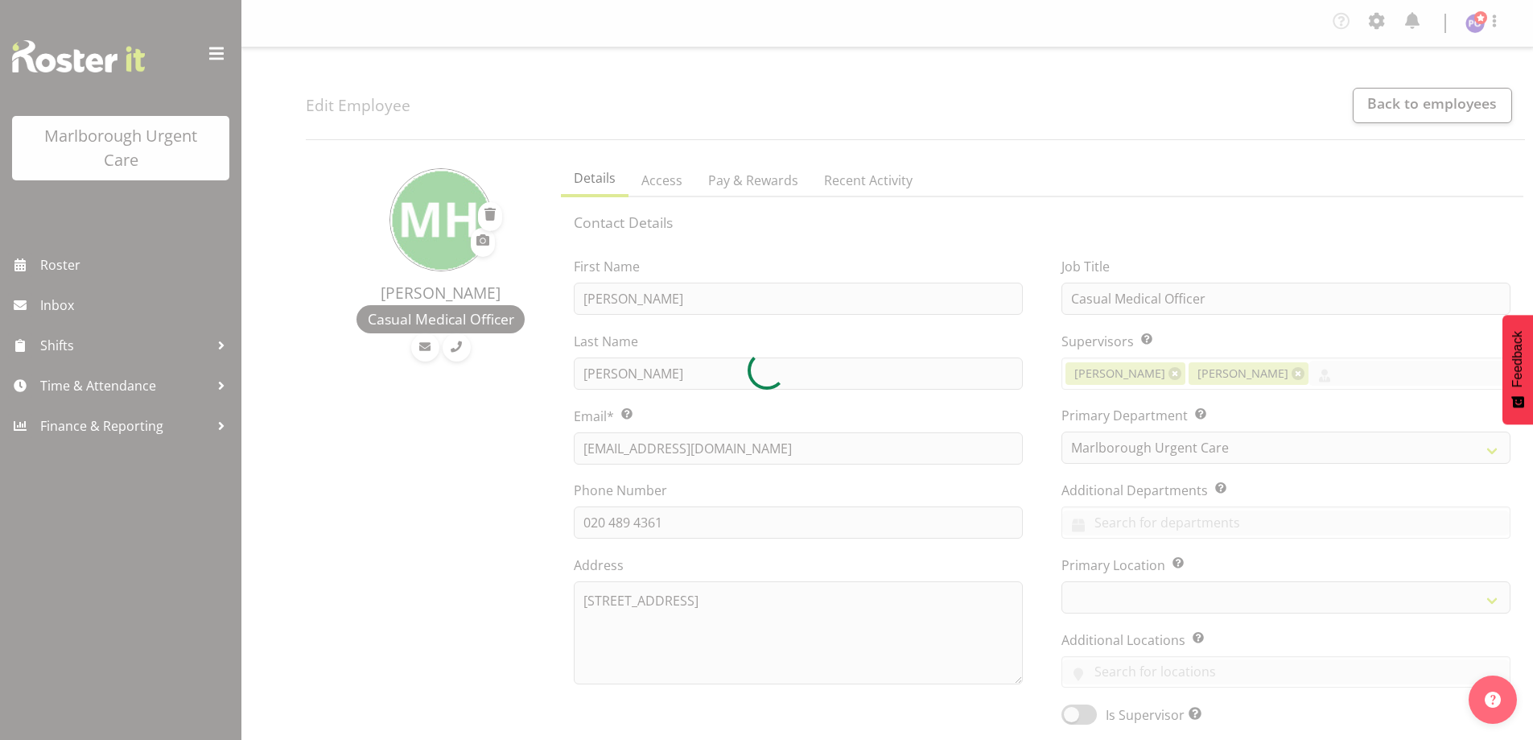
select select "TimelineWeek"
select select
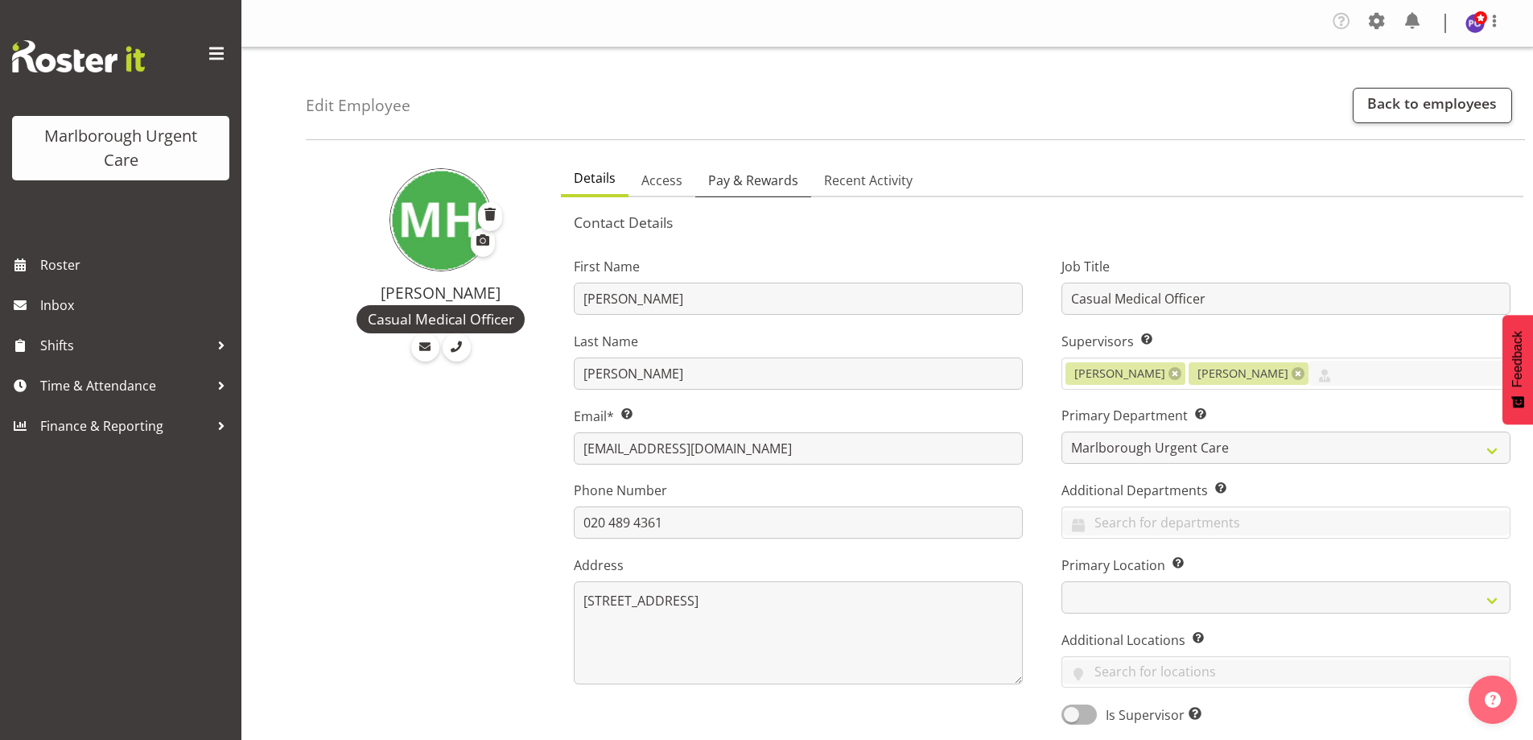
click at [759, 183] on span "Pay & Rewards" at bounding box center [753, 180] width 90 height 19
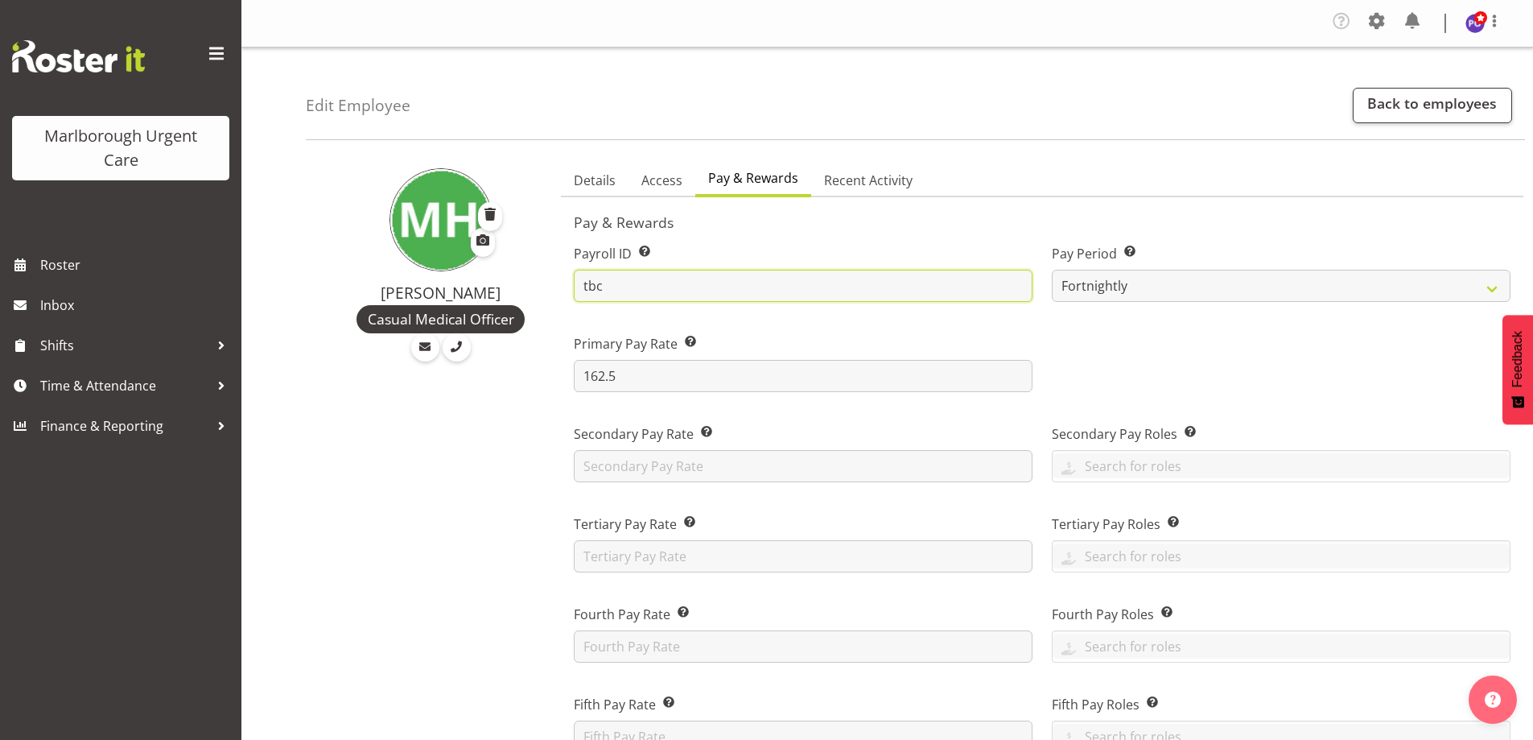
drag, startPoint x: 609, startPoint y: 283, endPoint x: 575, endPoint y: 283, distance: 33.8
click at [575, 283] on input "tbc" at bounding box center [803, 286] width 459 height 32
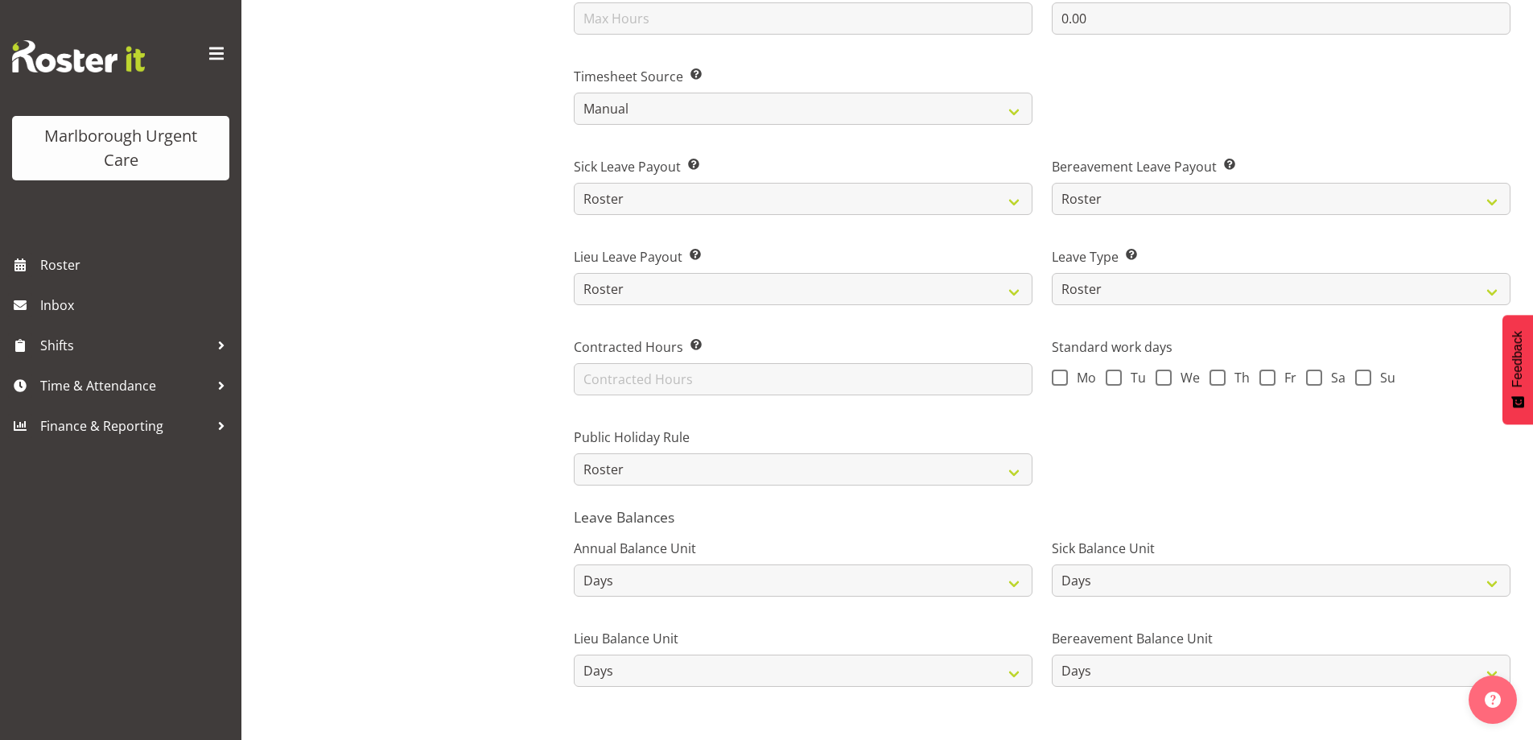
scroll to position [1079, 0]
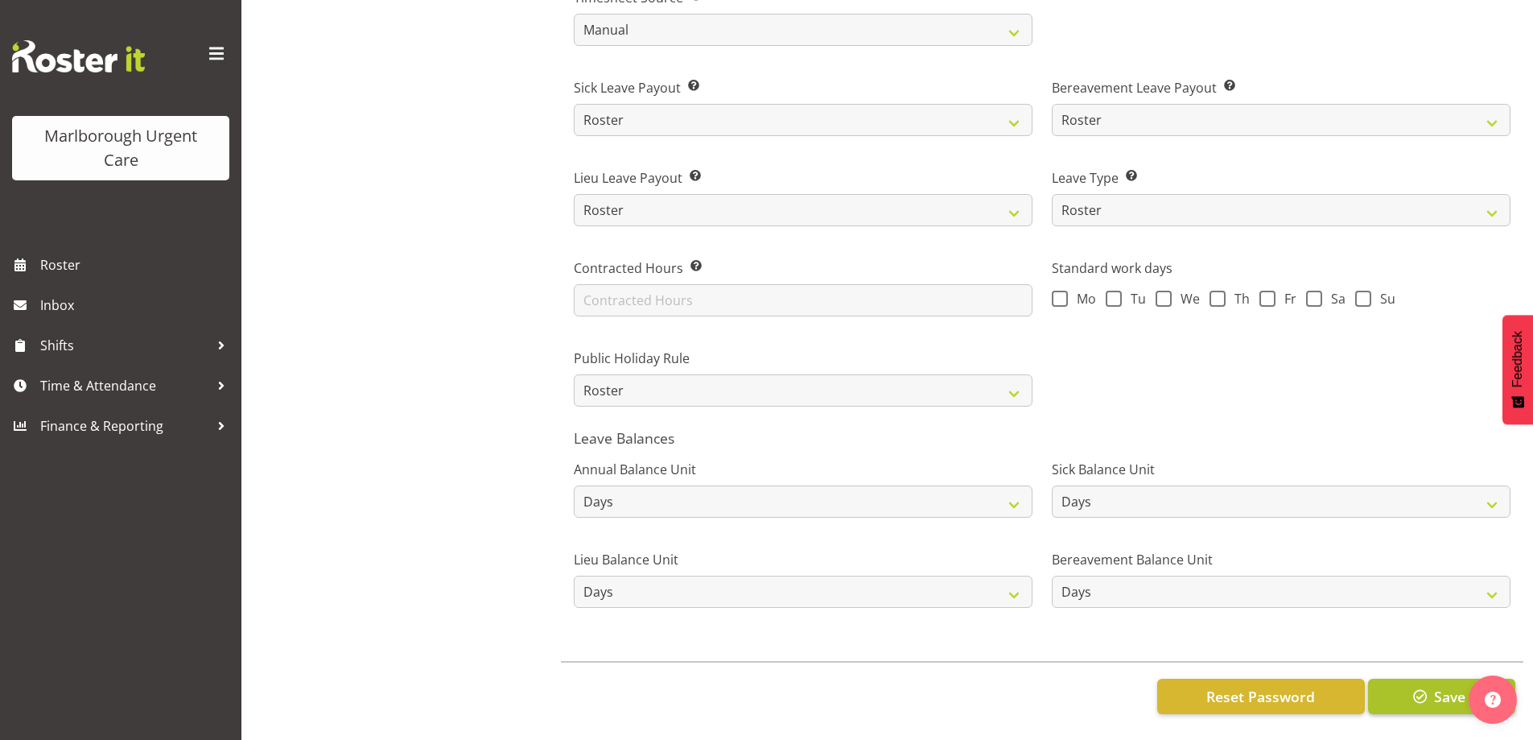
type input "1103"
click at [1424, 686] on span "button" at bounding box center [1420, 696] width 21 height 21
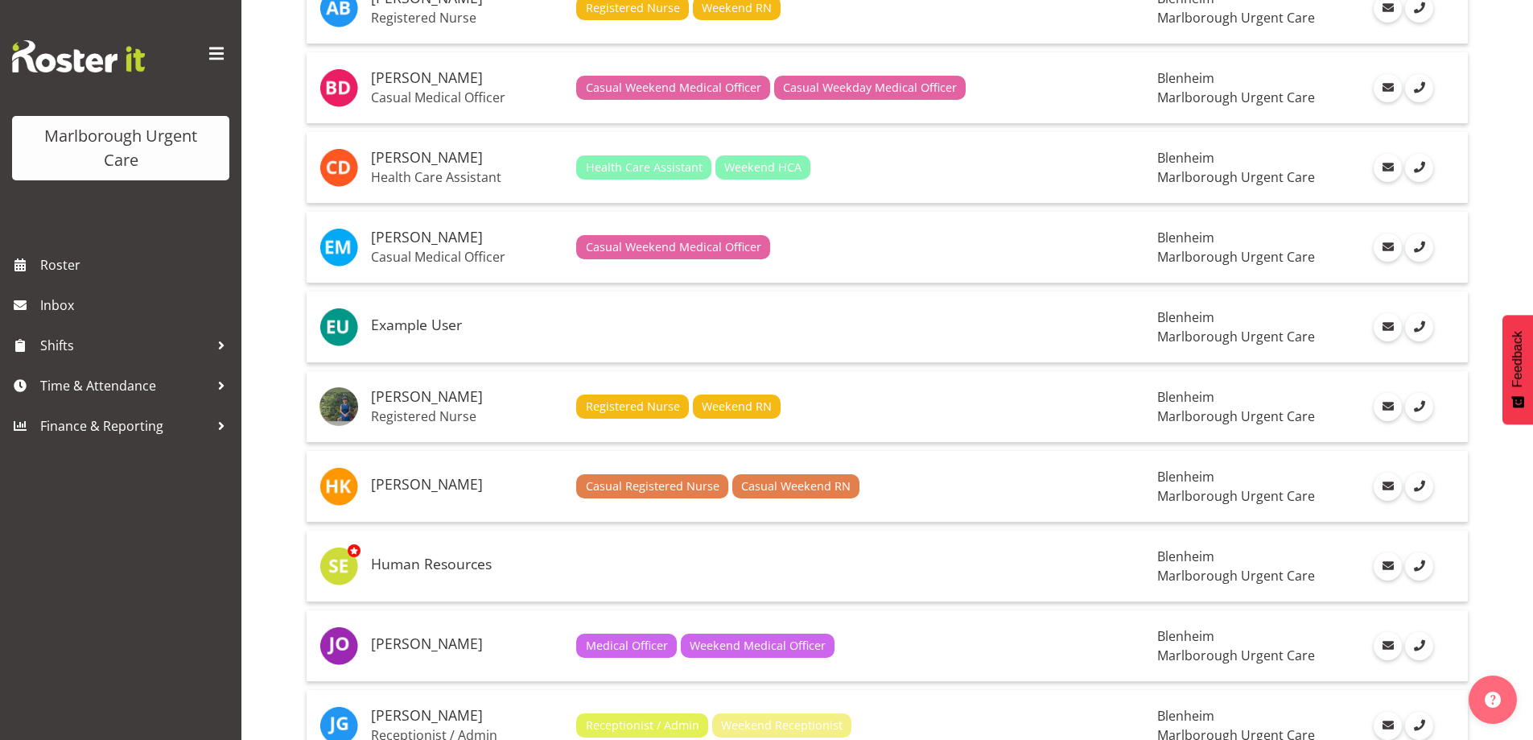
scroll to position [563, 0]
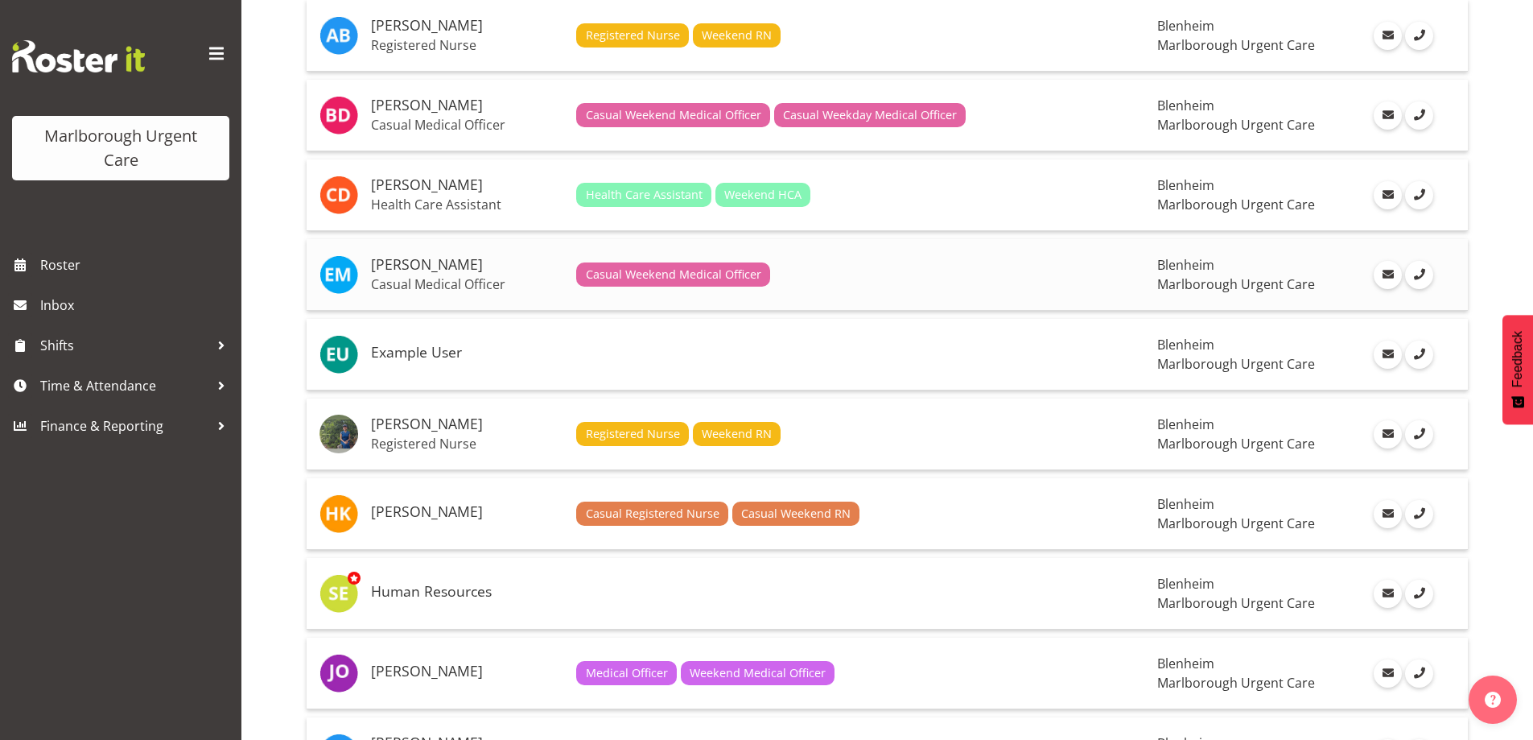
click at [460, 278] on p "Casual Medical Officer" at bounding box center [467, 284] width 192 height 16
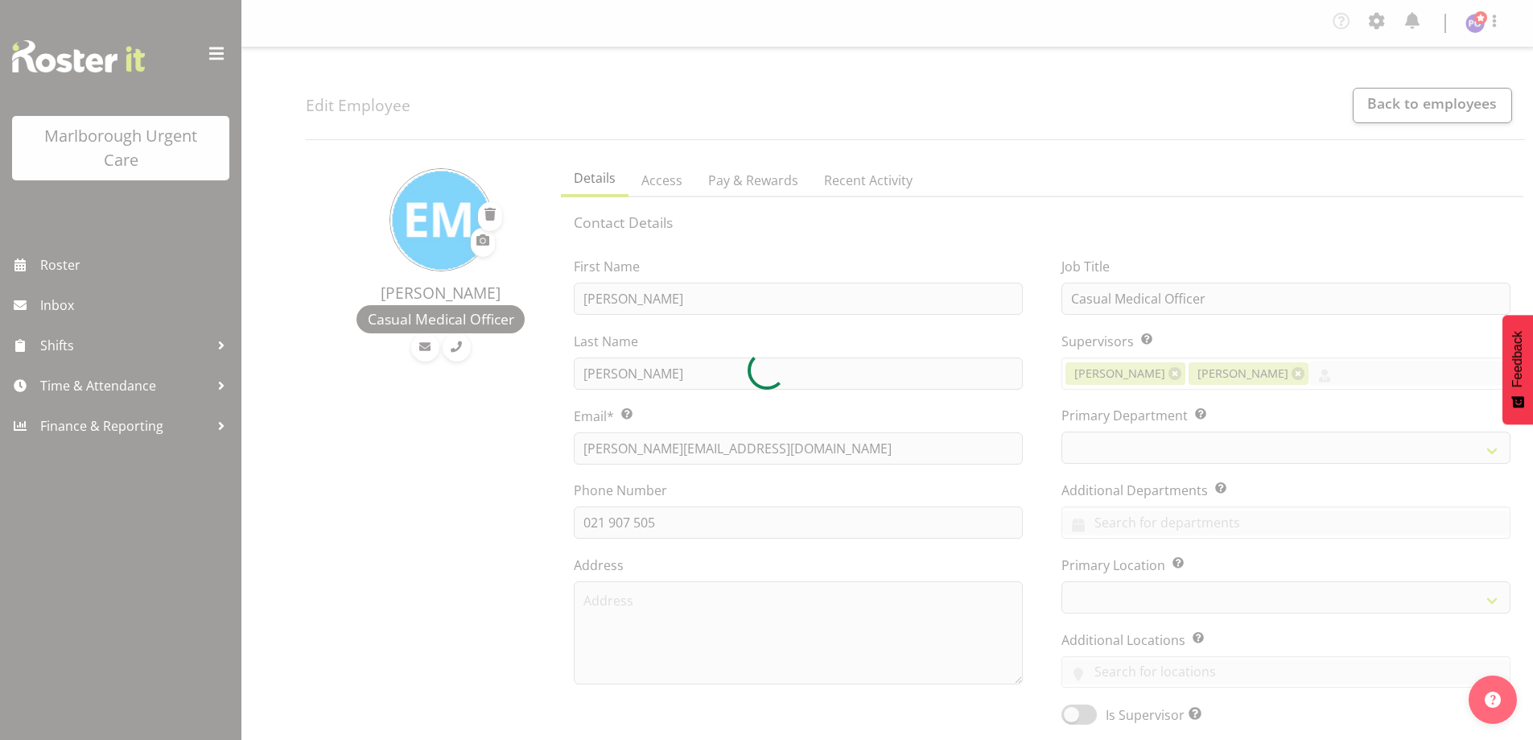
select select "TimelineWeek"
select select "1282"
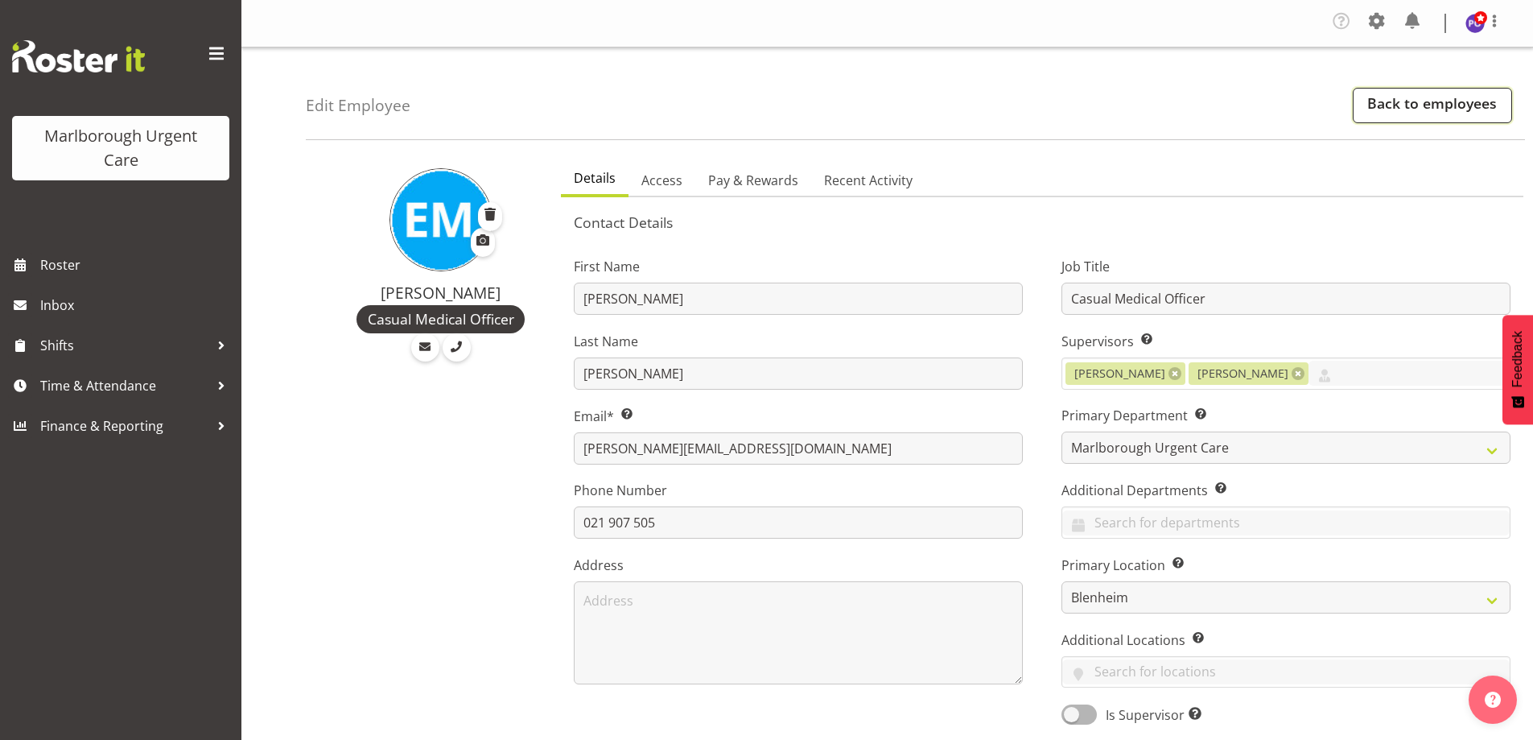
click at [1414, 110] on link "Back to employees" at bounding box center [1432, 105] width 159 height 35
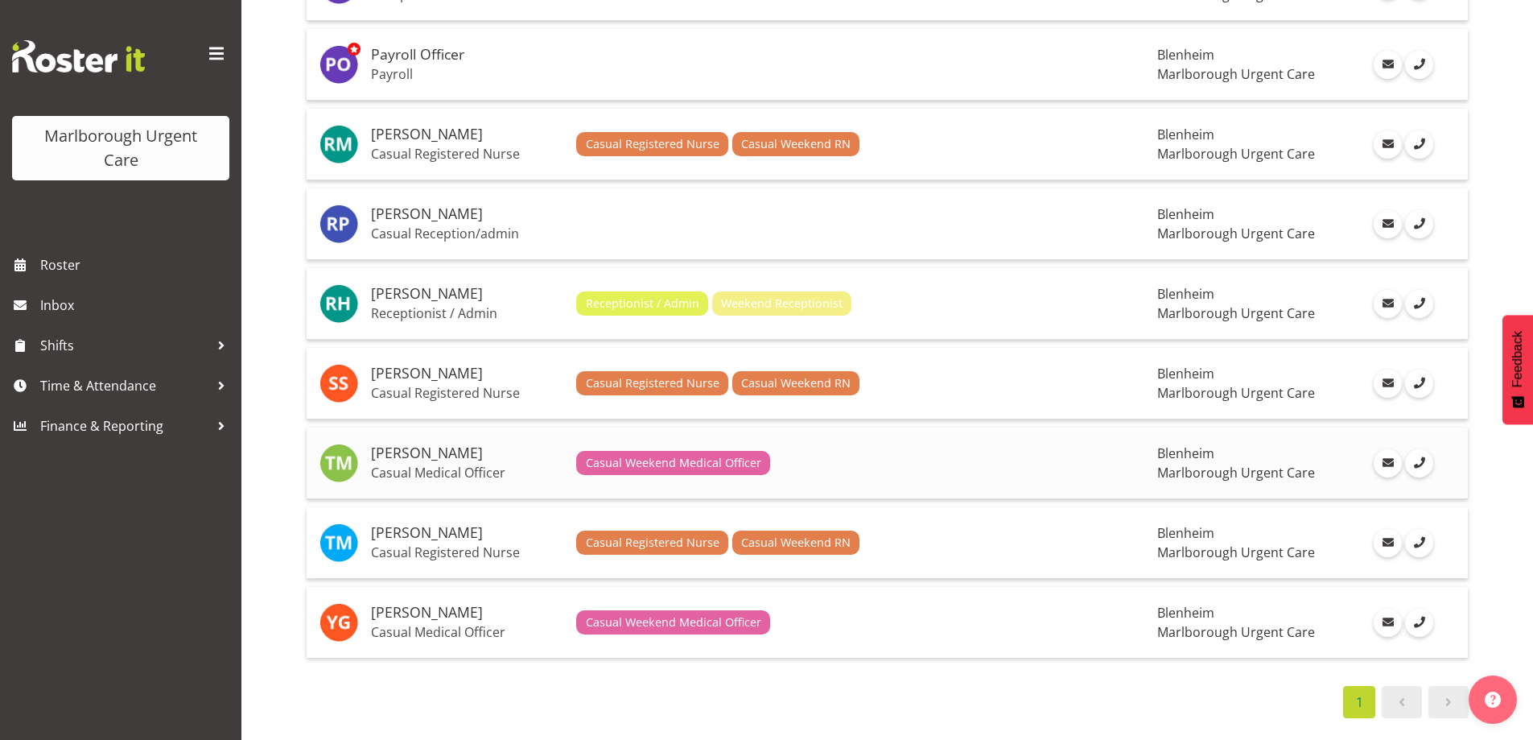
scroll to position [1672, 0]
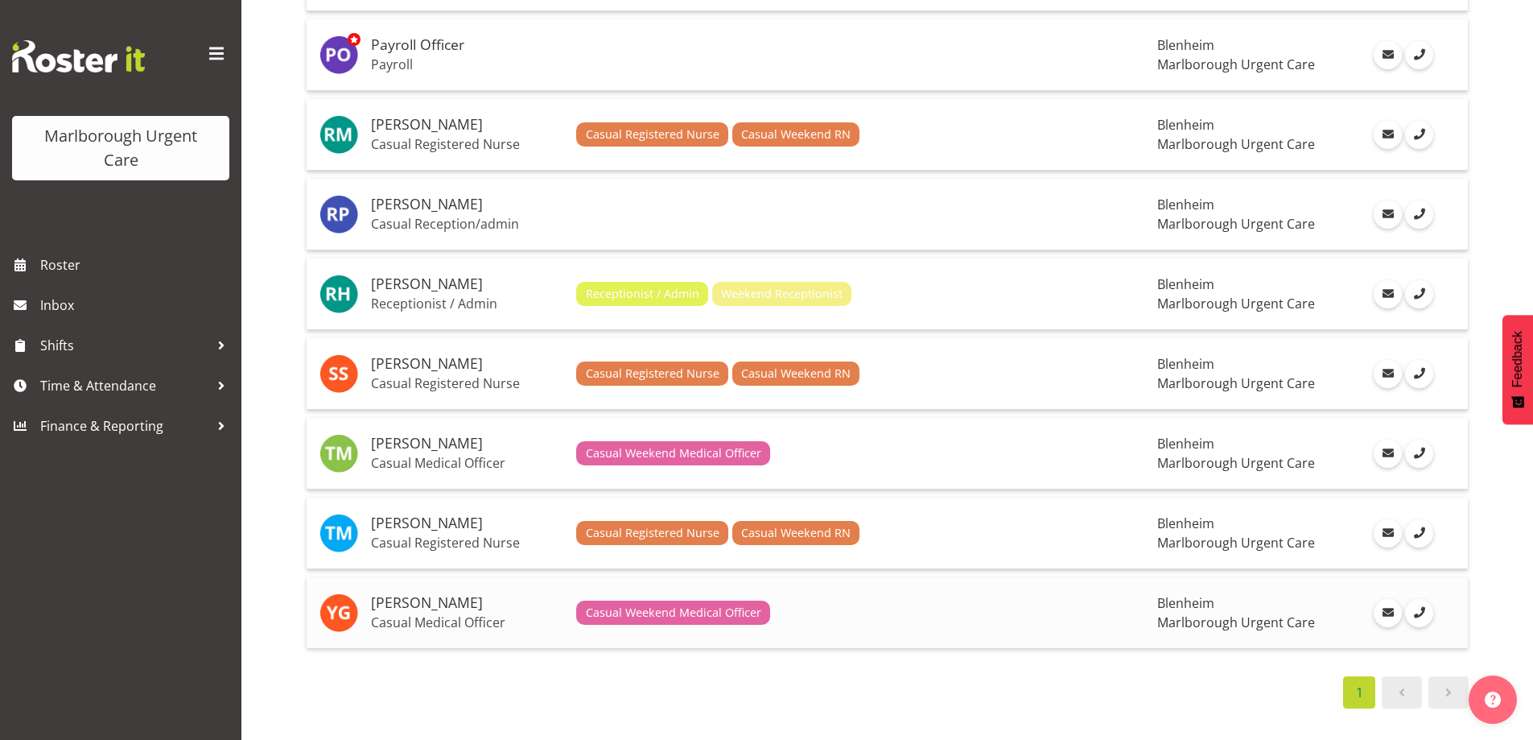
click at [418, 597] on h5 "[PERSON_NAME]" at bounding box center [467, 603] width 192 height 16
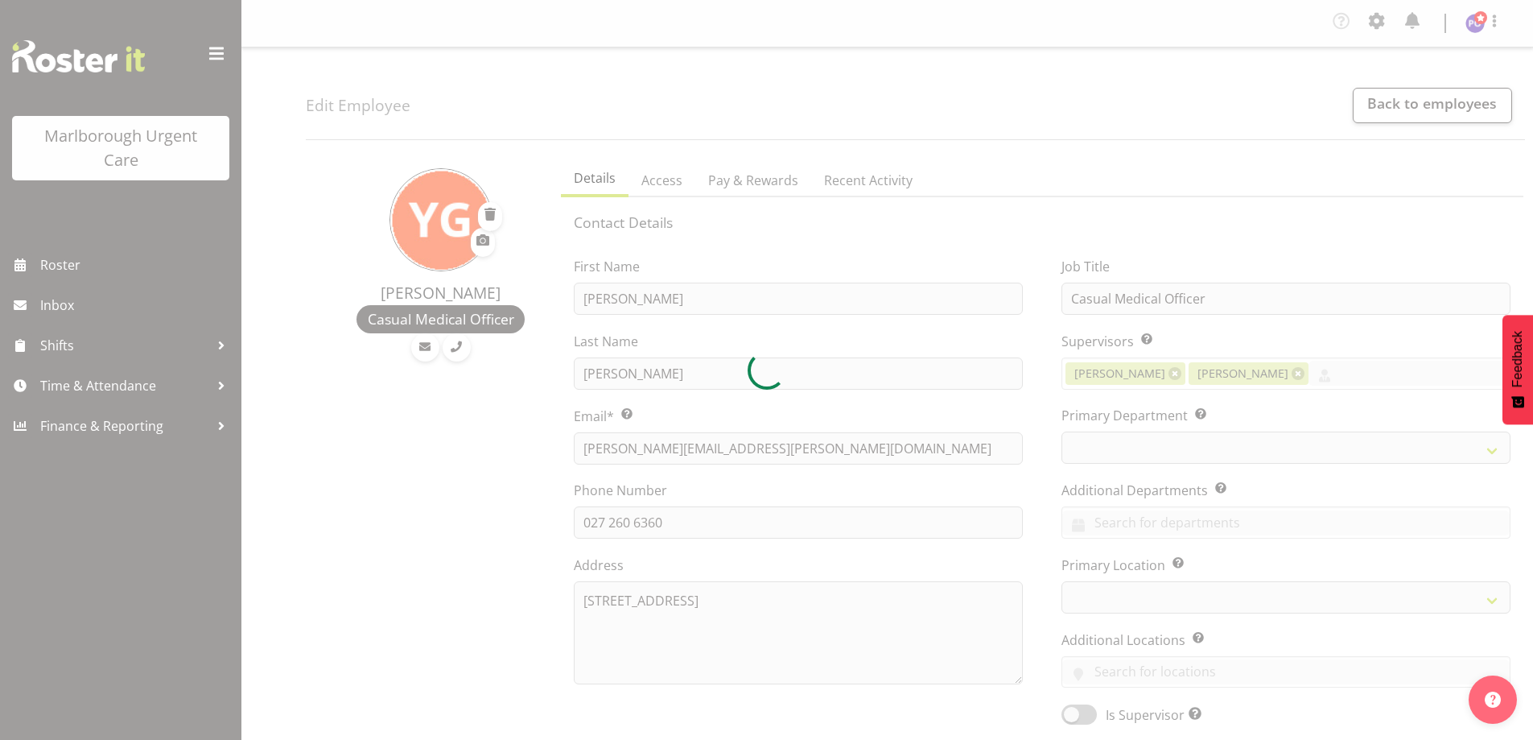
select select "TimelineWeek"
select select
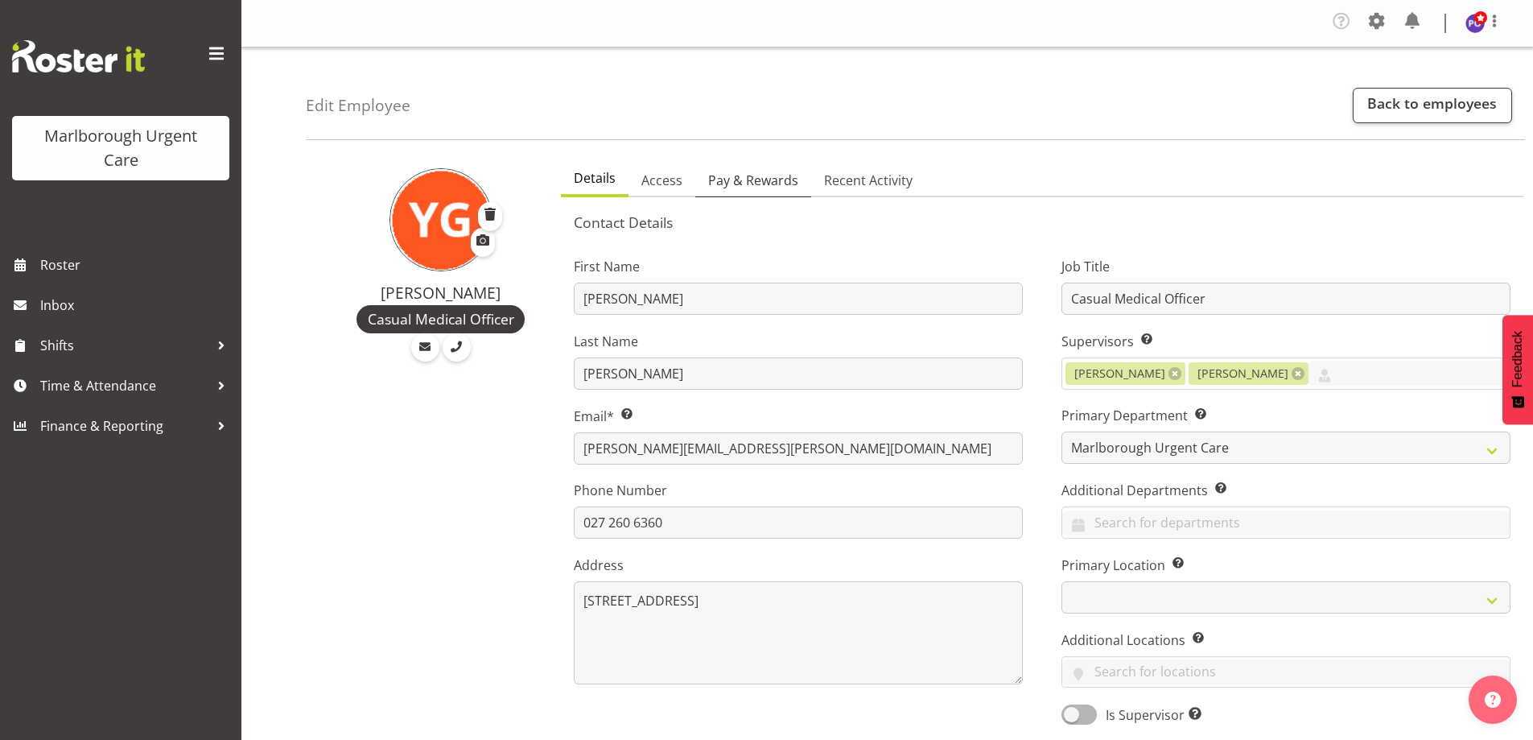
click at [766, 185] on span "Pay & Rewards" at bounding box center [753, 180] width 90 height 19
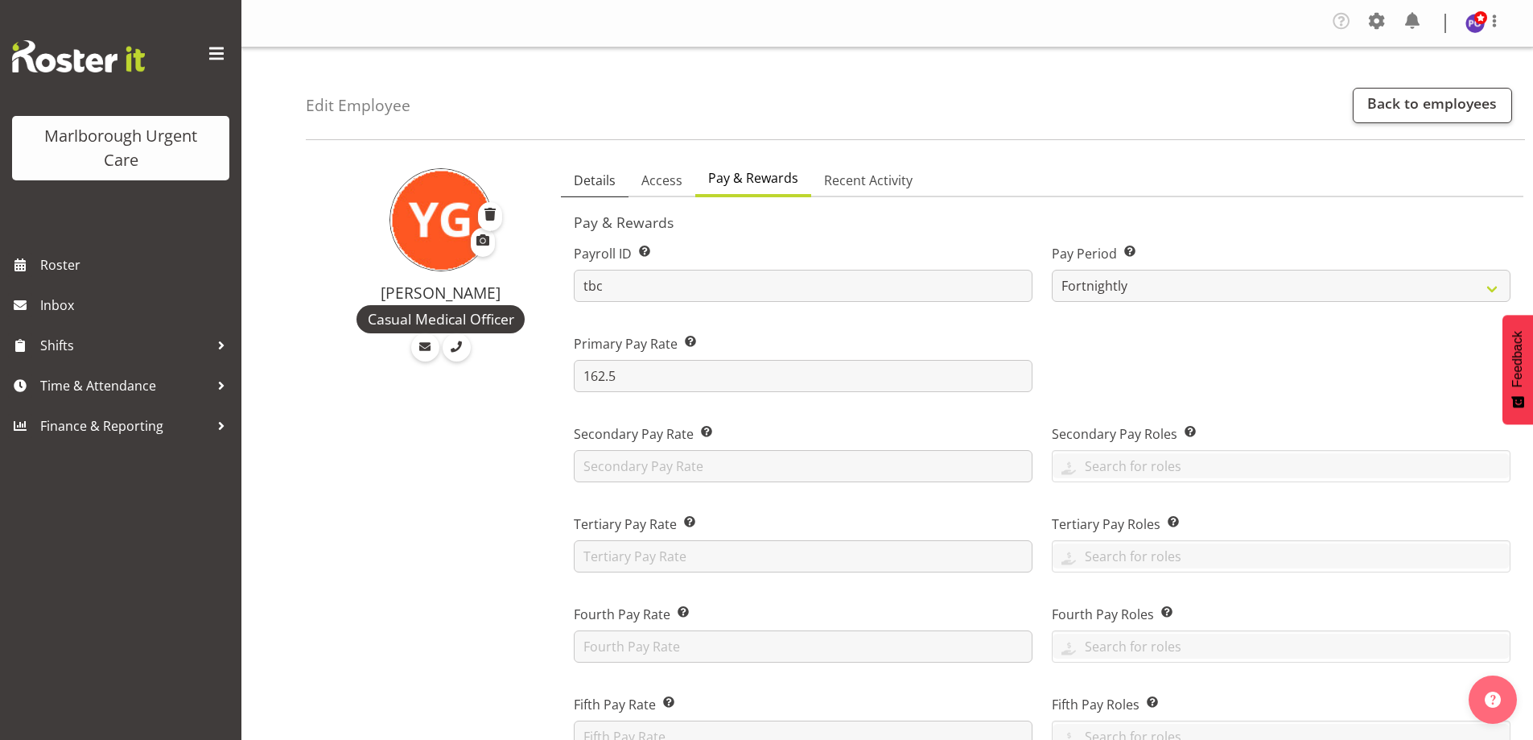
click at [605, 180] on span "Details" at bounding box center [595, 180] width 42 height 19
